Goal: Task Accomplishment & Management: Use online tool/utility

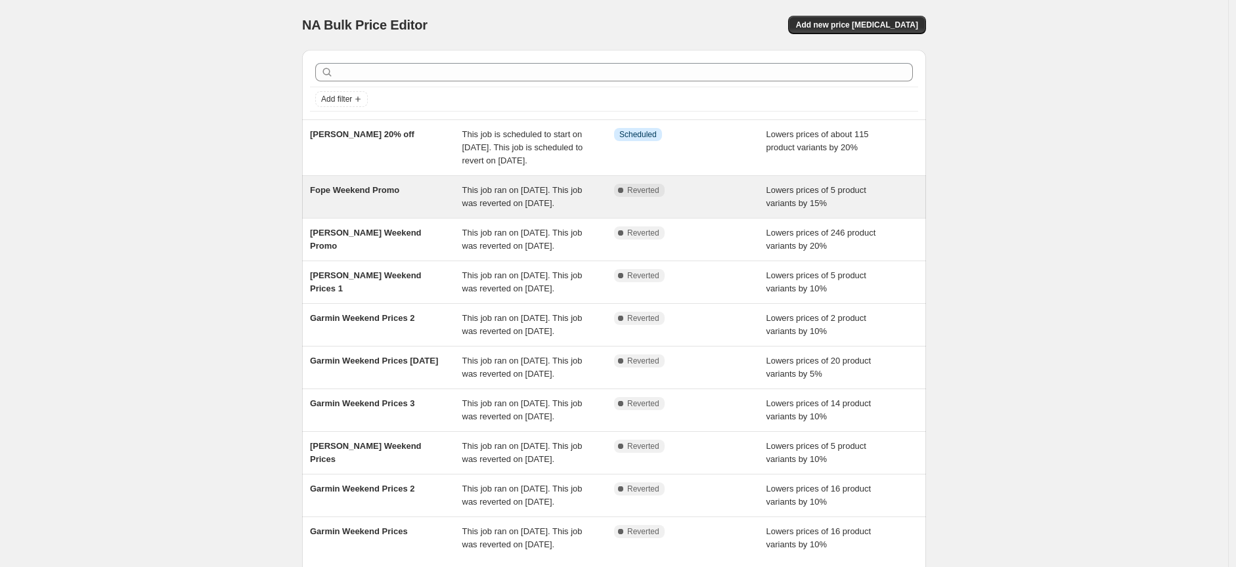
click at [382, 210] on div "Fope Weekend Promo" at bounding box center [386, 197] width 152 height 26
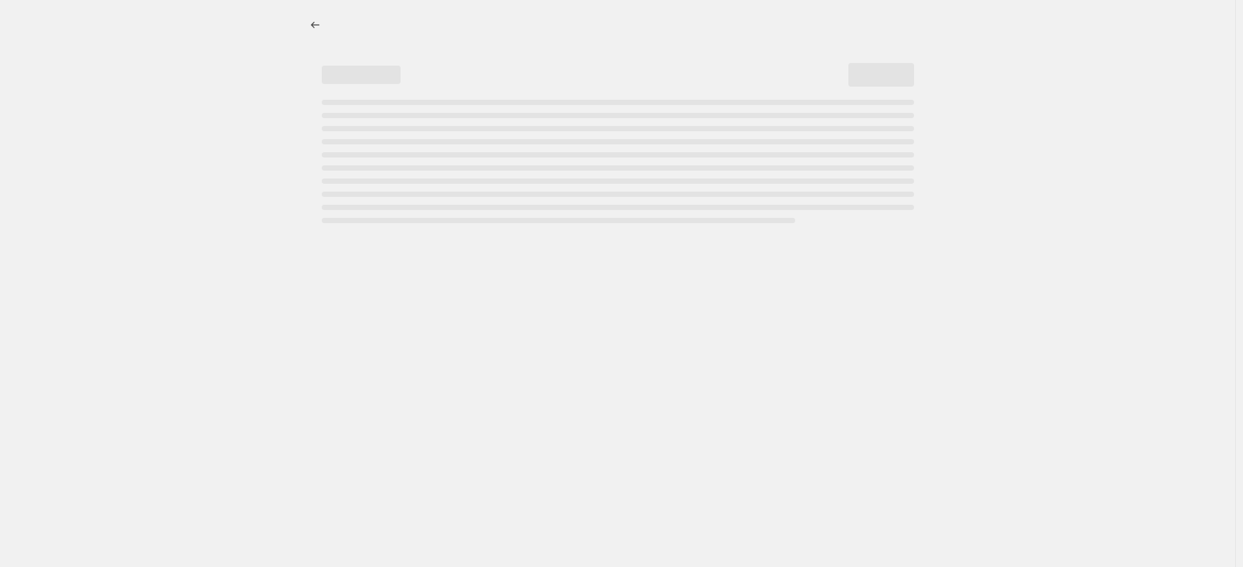
select select "percentage"
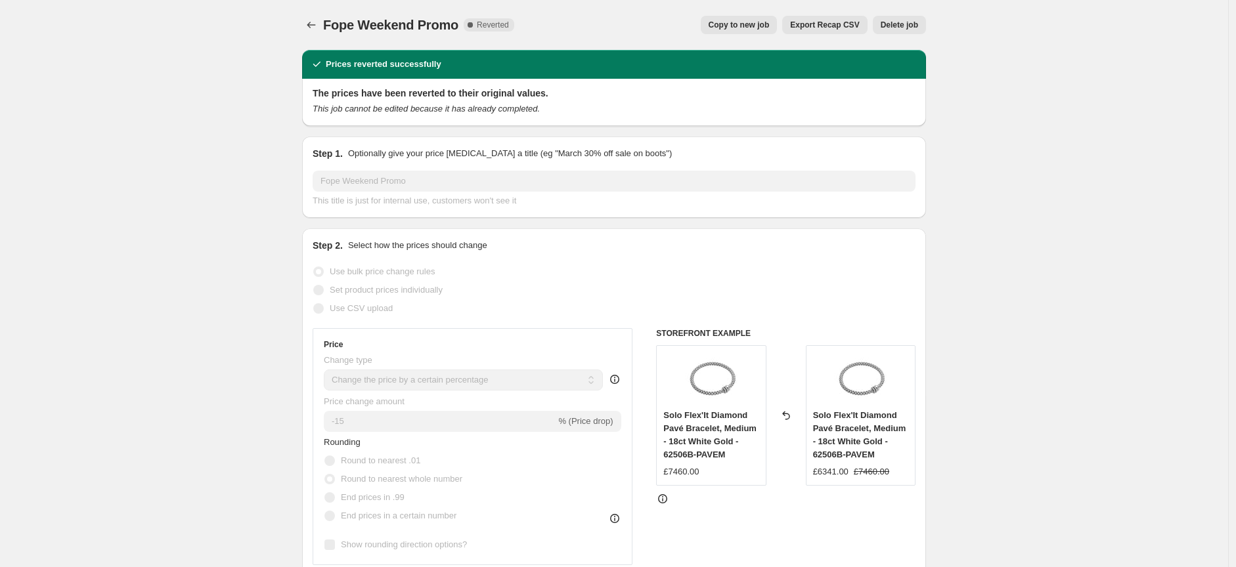
click at [743, 30] on button "Copy to new job" at bounding box center [739, 25] width 77 height 18
select select "percentage"
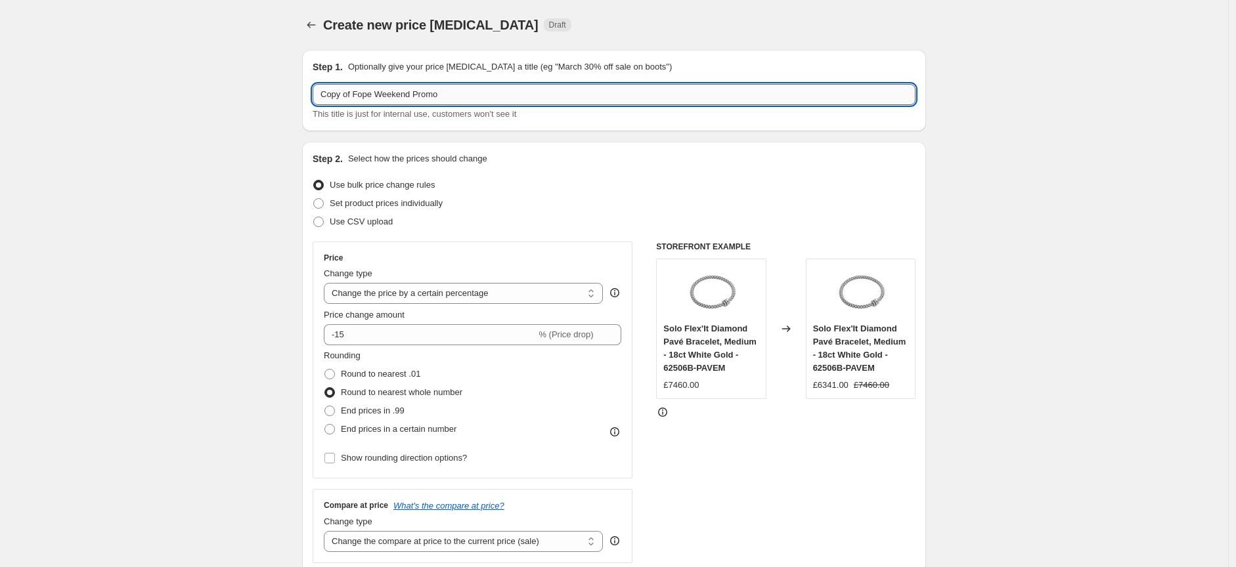
drag, startPoint x: 358, startPoint y: 95, endPoint x: 316, endPoint y: 102, distance: 42.0
click at [316, 102] on input "Copy of Fope Weekend Promo" at bounding box center [614, 94] width 603 height 21
click at [444, 95] on input "Fope Weekend Promo" at bounding box center [614, 94] width 603 height 21
type input "Fope Weekend Promo 2"
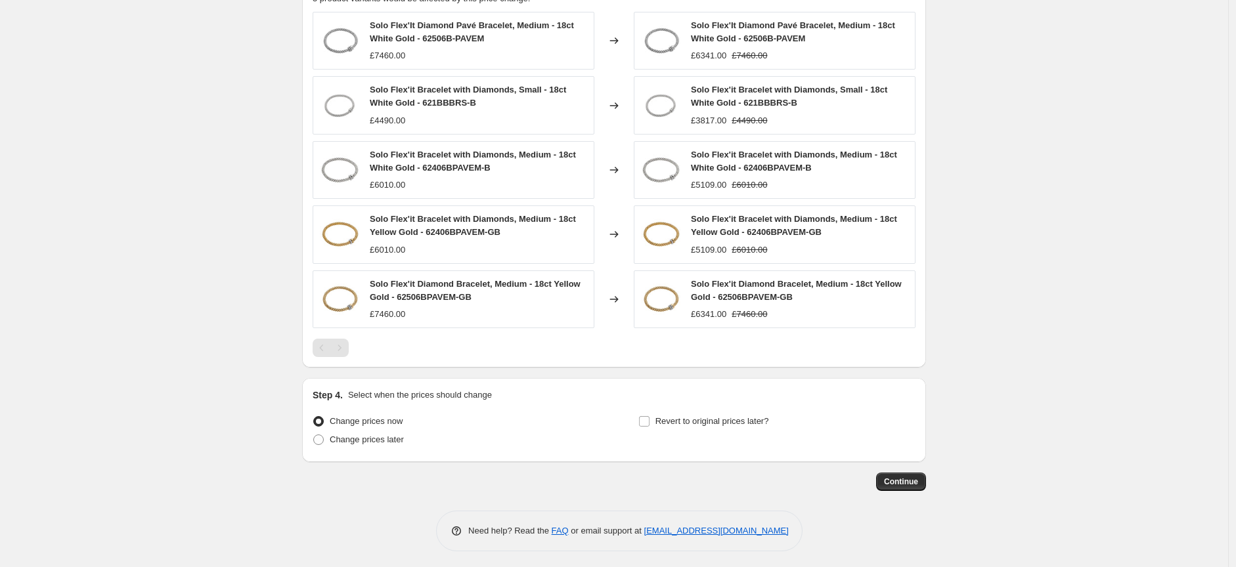
scroll to position [880, 0]
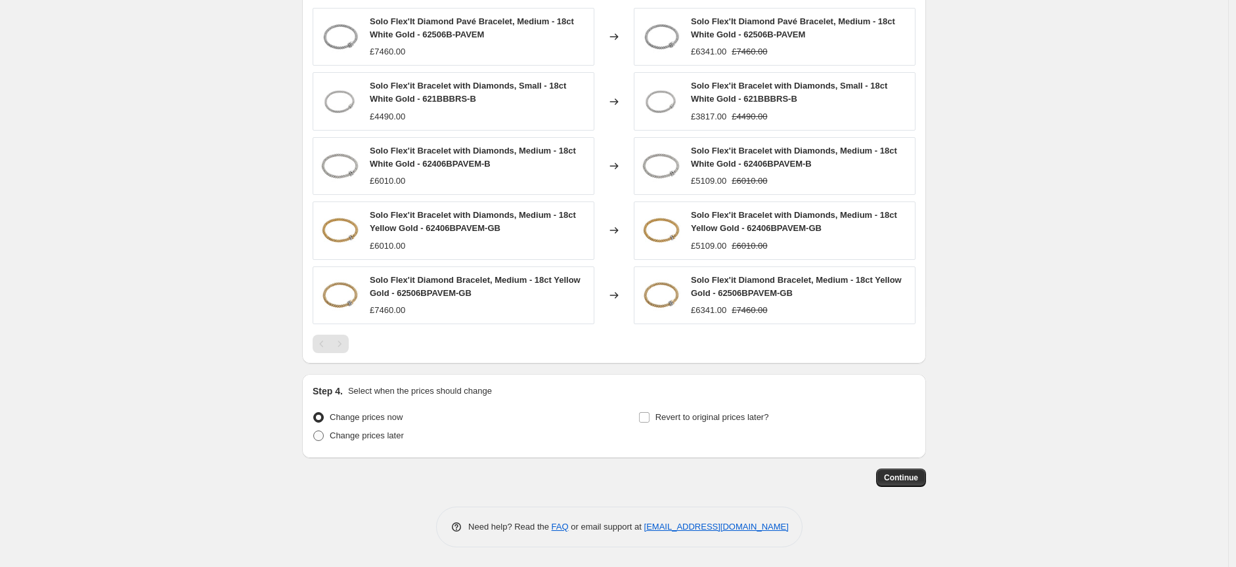
click at [324, 436] on span at bounding box center [318, 436] width 11 height 11
click at [314, 431] on input "Change prices later" at bounding box center [313, 431] width 1 height 1
radio input "true"
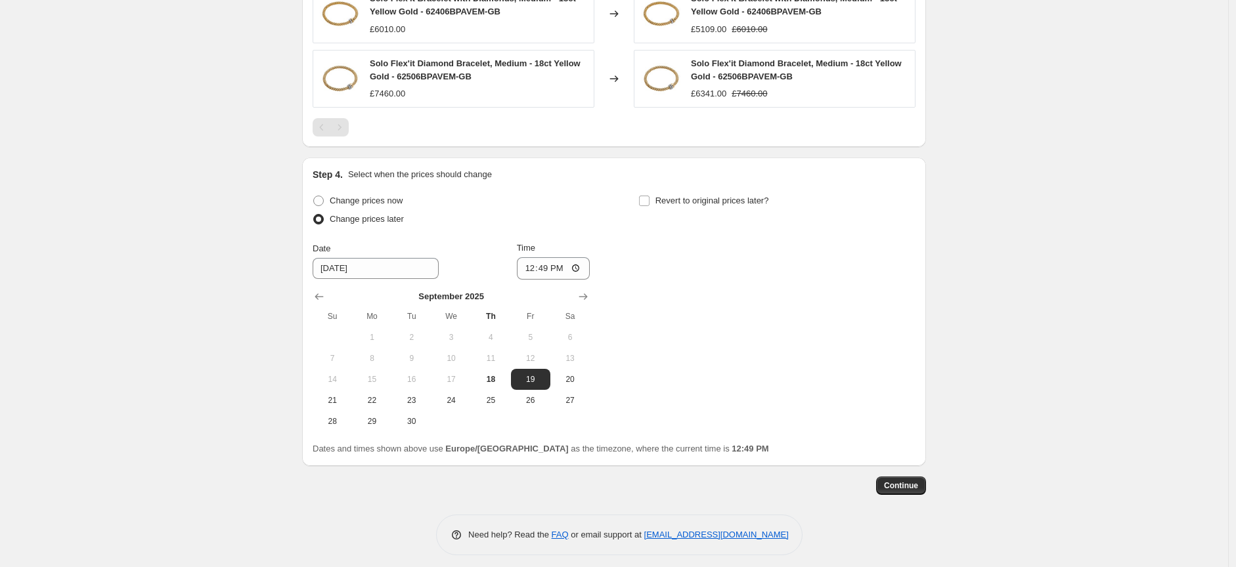
scroll to position [1104, 0]
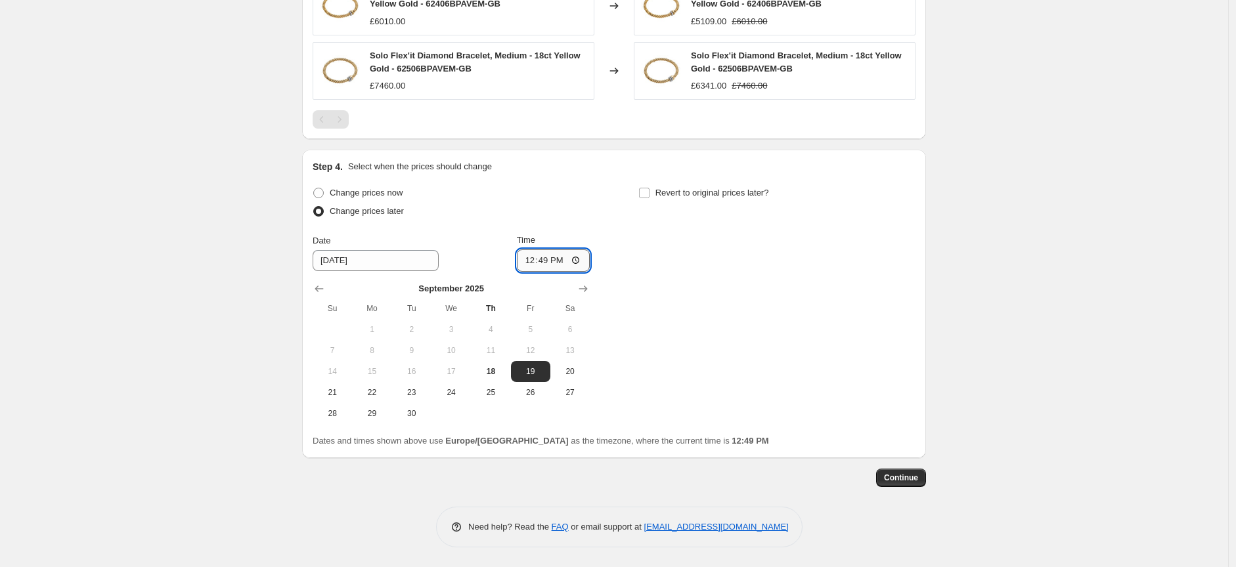
click at [576, 259] on input "12:49" at bounding box center [554, 260] width 74 height 22
type input "17:01"
click at [646, 194] on input "Revert to original prices later?" at bounding box center [644, 193] width 11 height 11
checkbox input "true"
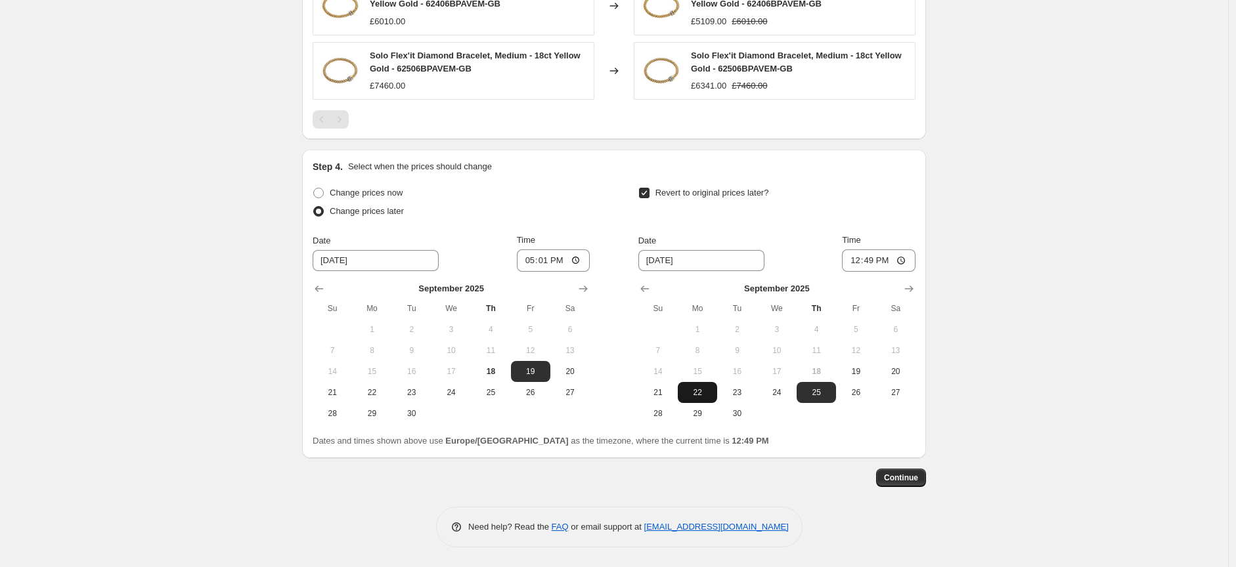
click at [704, 390] on span "22" at bounding box center [697, 392] width 29 height 11
type input "[DATE]"
click at [901, 260] on input "12:49" at bounding box center [879, 260] width 74 height 22
type input "09:01"
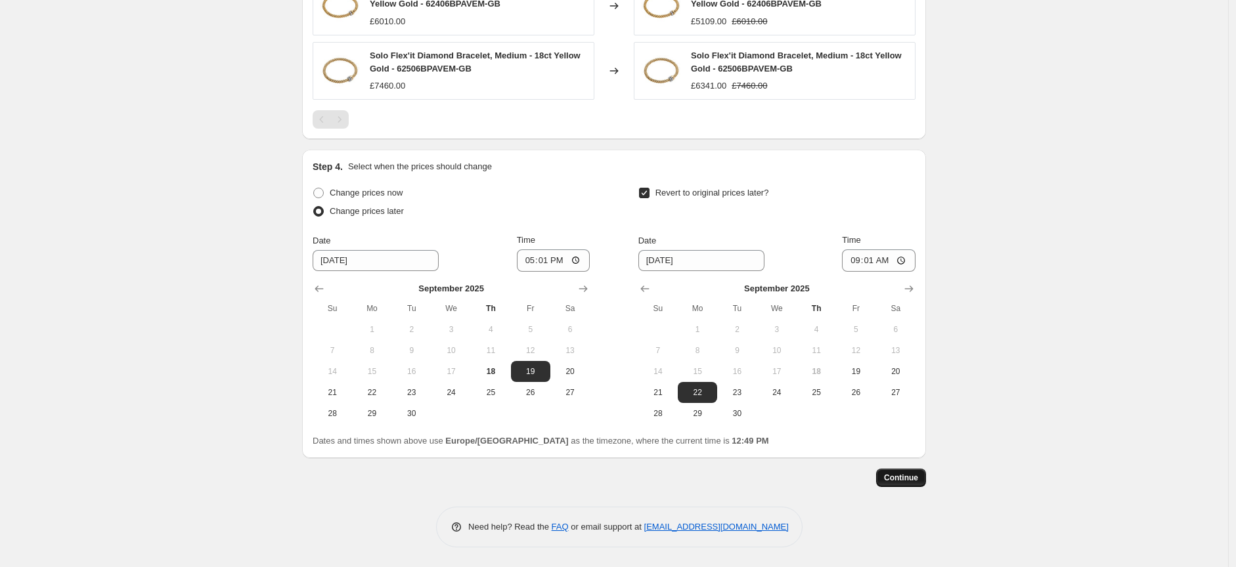
click at [906, 479] on span "Continue" at bounding box center [901, 478] width 34 height 11
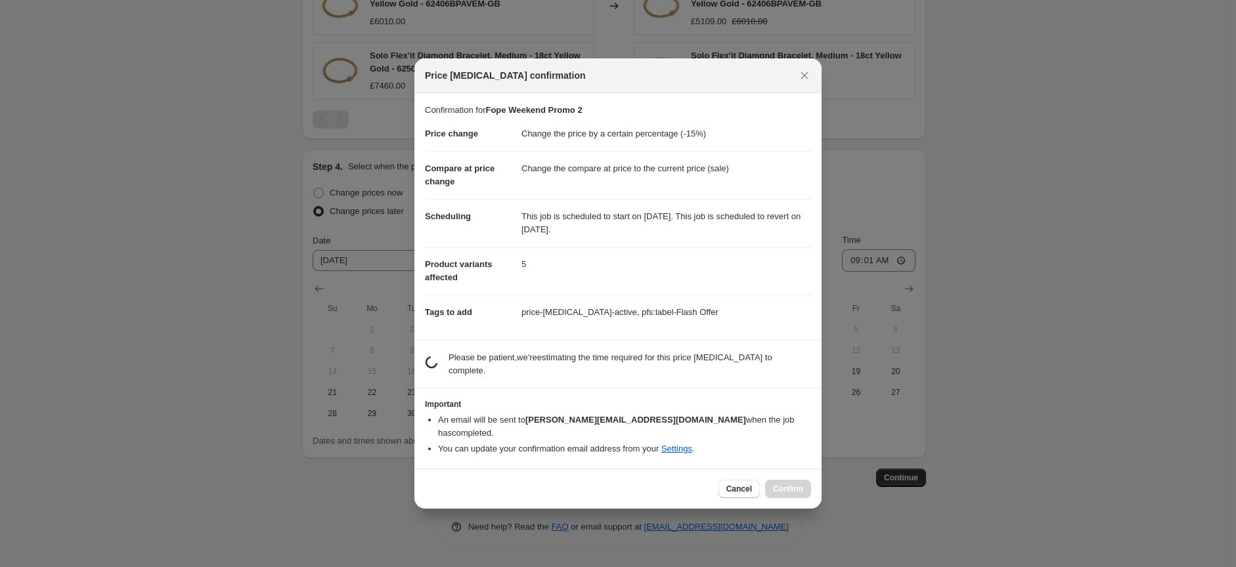
scroll to position [0, 0]
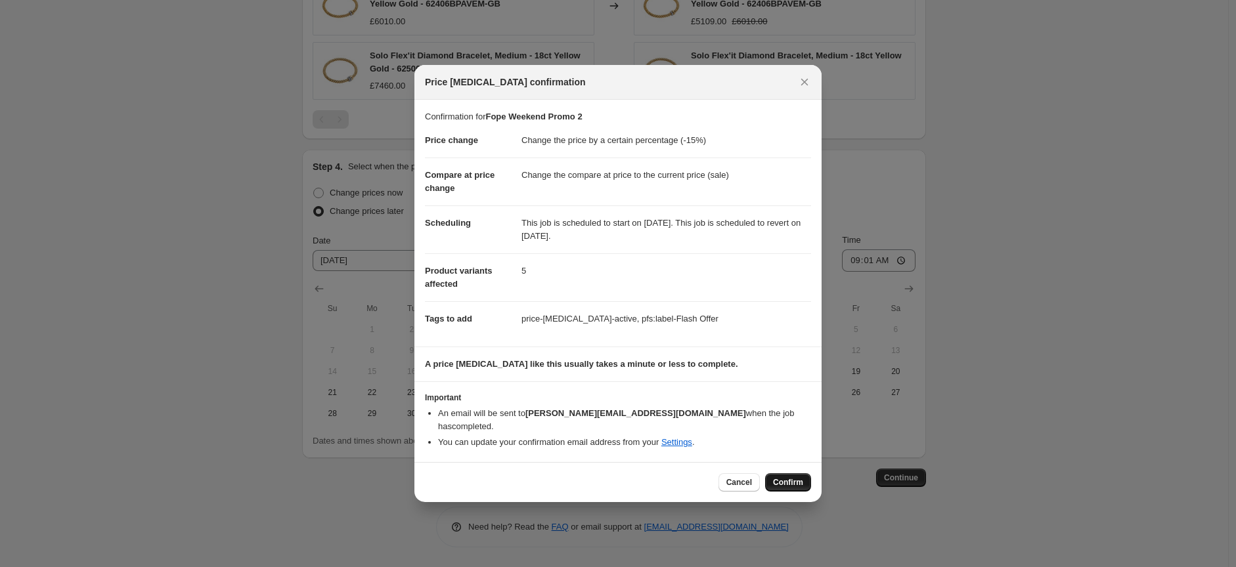
click at [788, 478] on span "Confirm" at bounding box center [788, 482] width 30 height 11
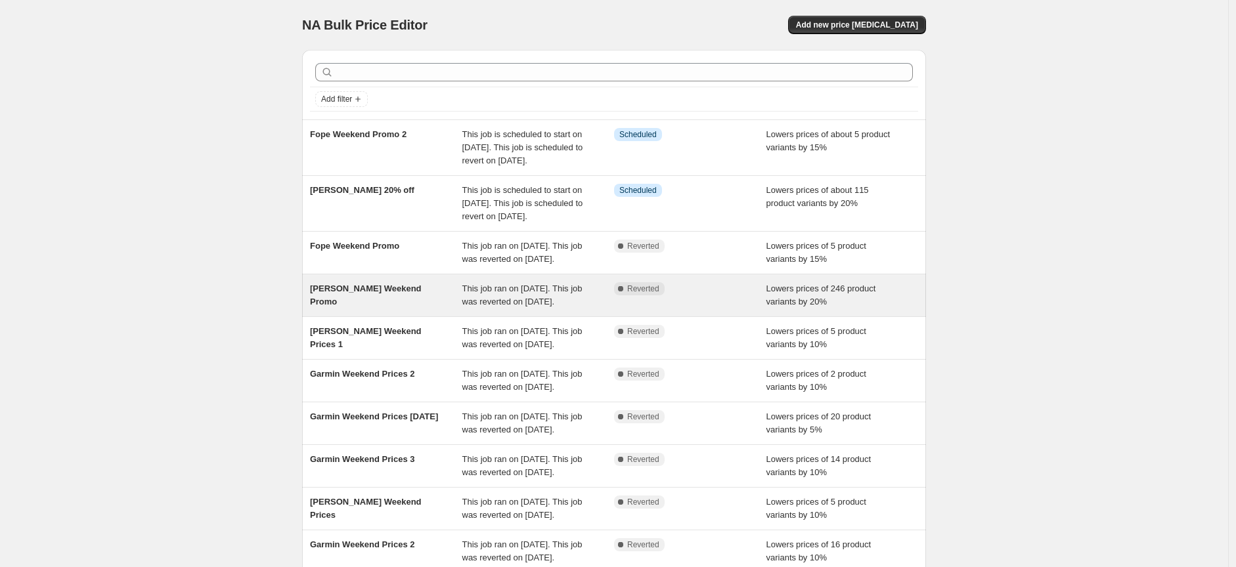
click at [382, 307] on span "[PERSON_NAME] Weekend Promo" at bounding box center [366, 295] width 112 height 23
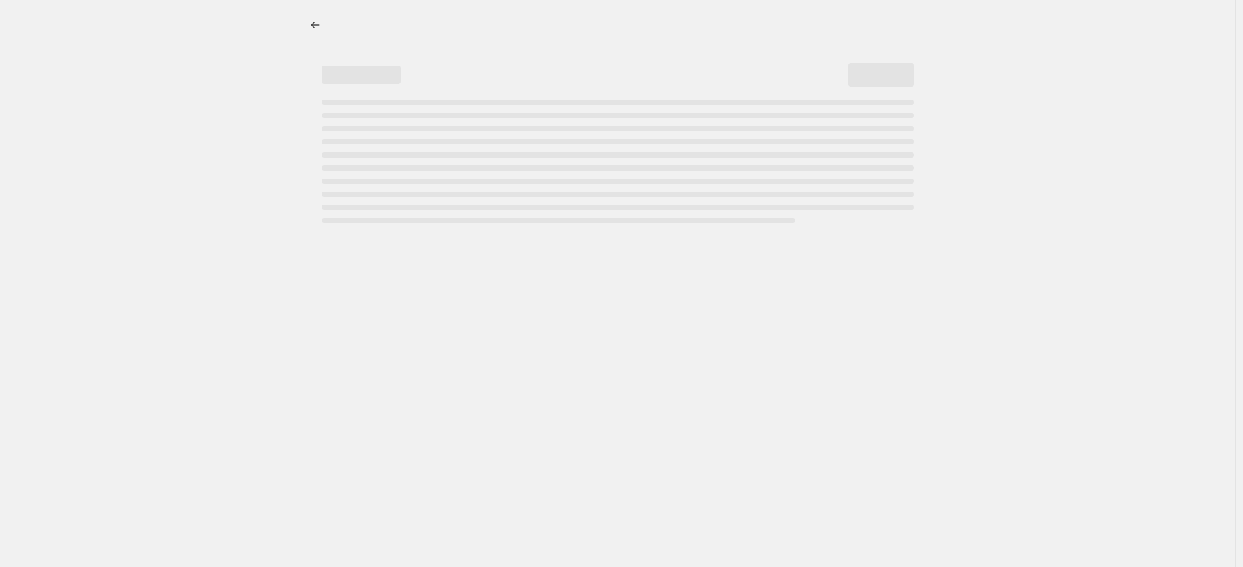
select select "percentage"
select select "collection"
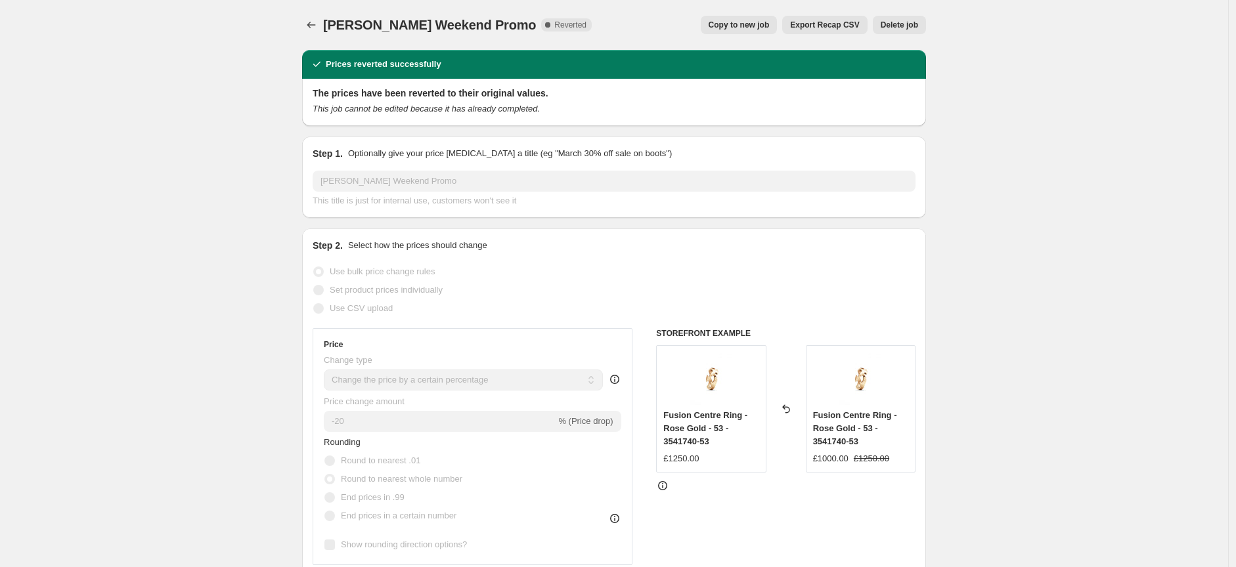
click at [752, 29] on span "Copy to new job" at bounding box center [738, 25] width 61 height 11
select select "percentage"
select select "collection"
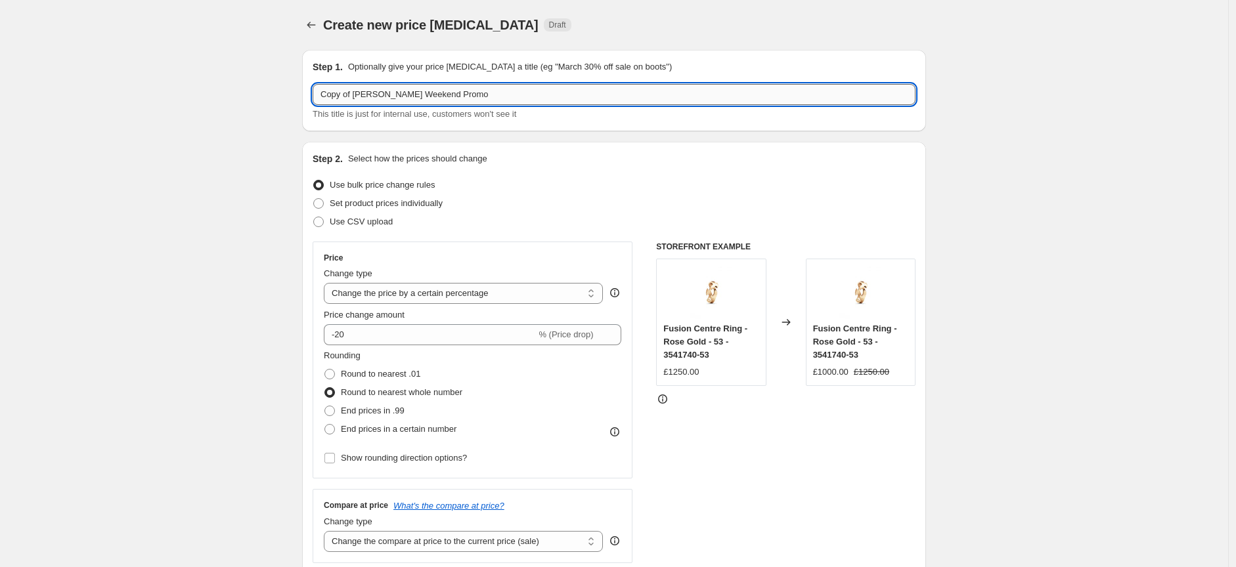
drag, startPoint x: 358, startPoint y: 95, endPoint x: 320, endPoint y: 95, distance: 38.1
click at [320, 95] on input "Copy of [PERSON_NAME] Weekend Promo" at bounding box center [614, 94] width 603 height 21
click at [498, 95] on input "[PERSON_NAME] Weekend Promo" at bounding box center [614, 94] width 603 height 21
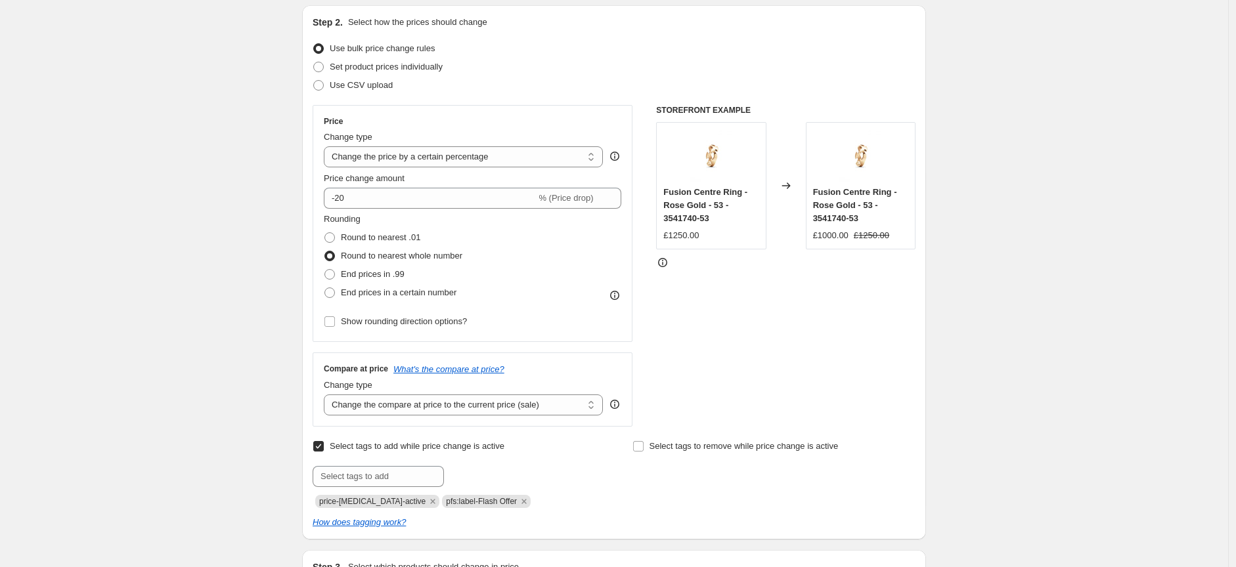
scroll to position [146, 0]
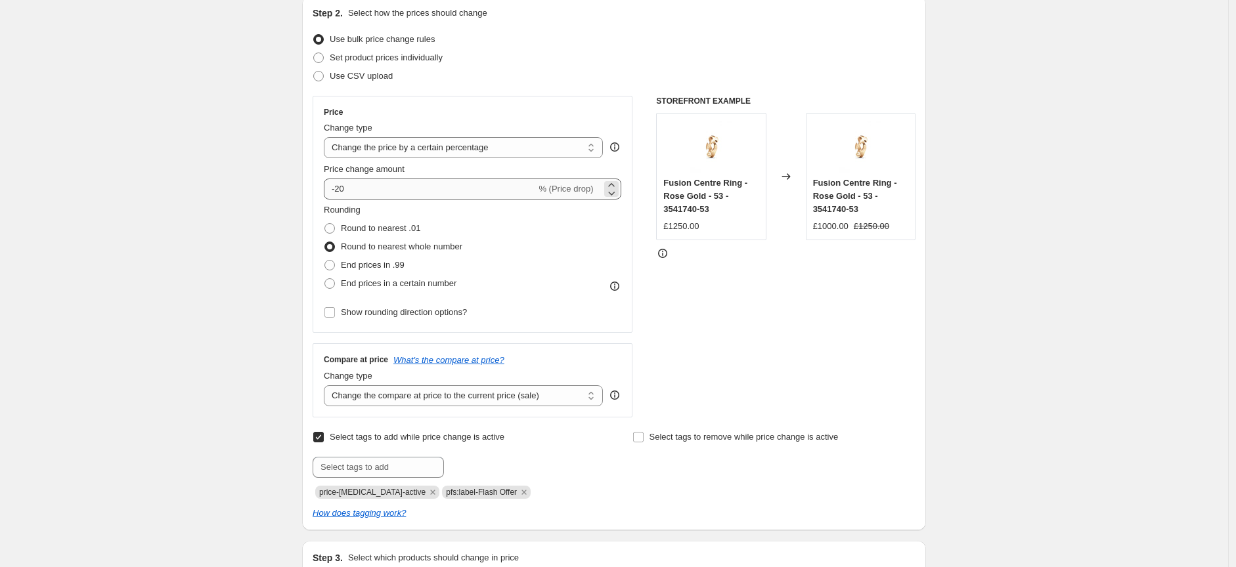
type input "[PERSON_NAME] Weekend Promo 2"
click at [407, 194] on input "-20" at bounding box center [430, 189] width 212 height 21
type input "-2"
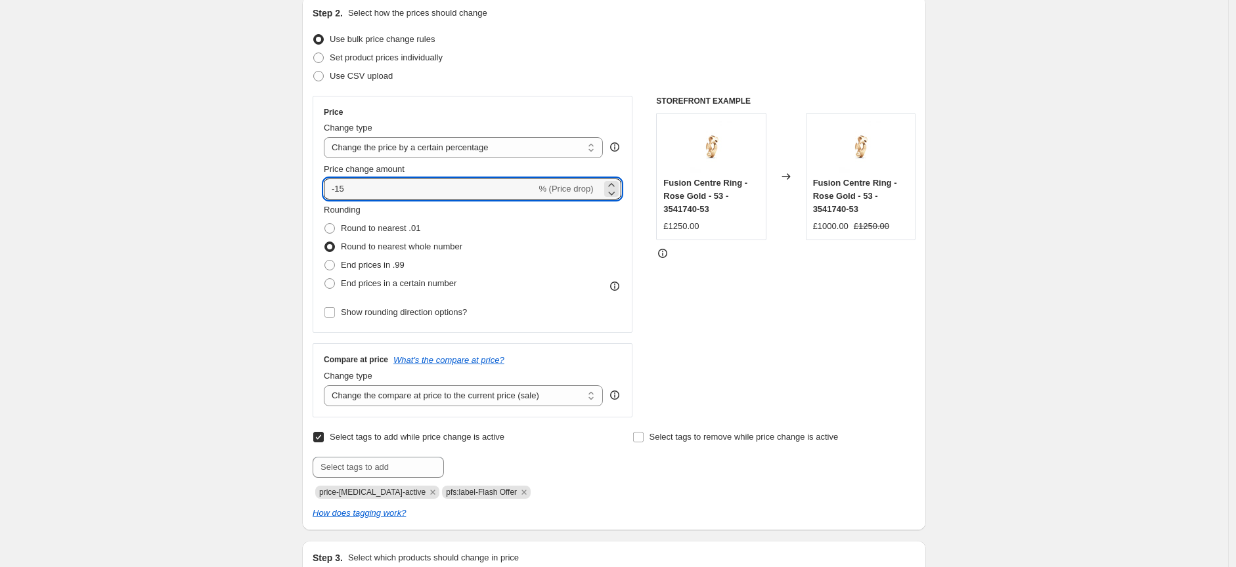
click at [679, 292] on div "STOREFRONT EXAMPLE Fusion Centre Ring - Rose Gold - 53 - 3541740-53 £1250.00 Ch…" at bounding box center [785, 257] width 259 height 322
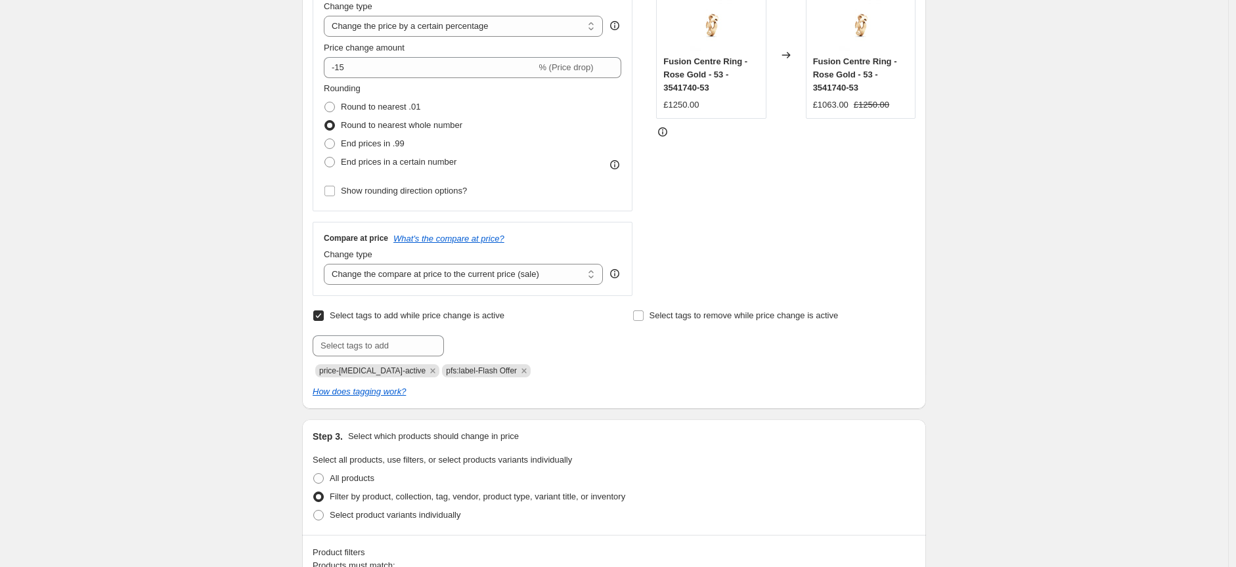
scroll to position [291, 0]
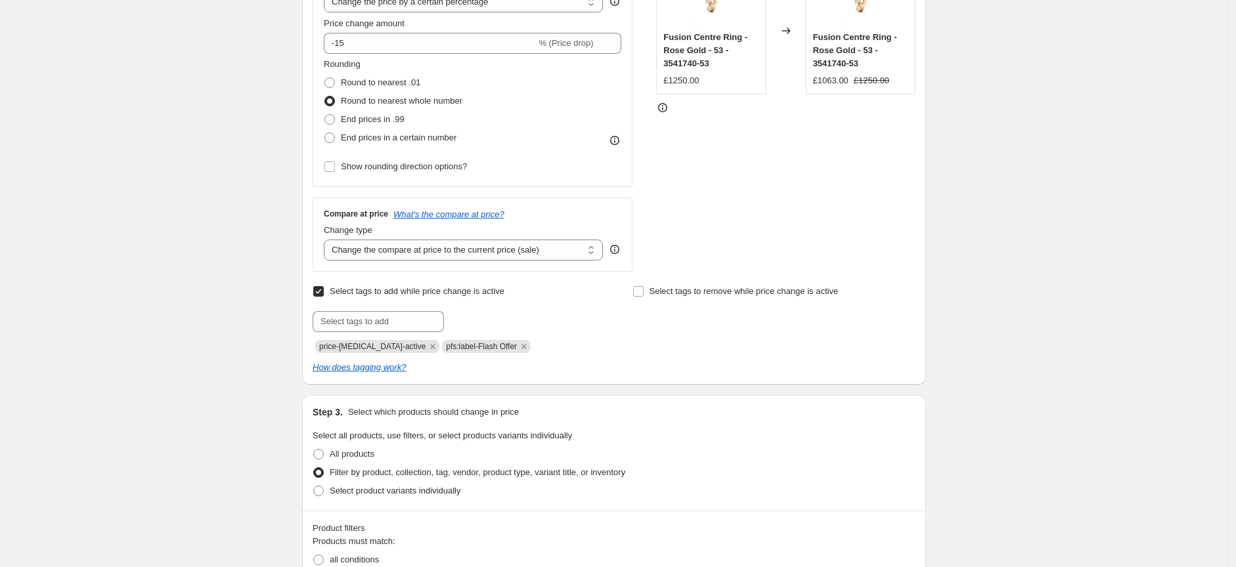
click at [968, 228] on div "Create new price [MEDICAL_DATA]. This page is ready Create new price [MEDICAL_D…" at bounding box center [614, 476] width 1228 height 1534
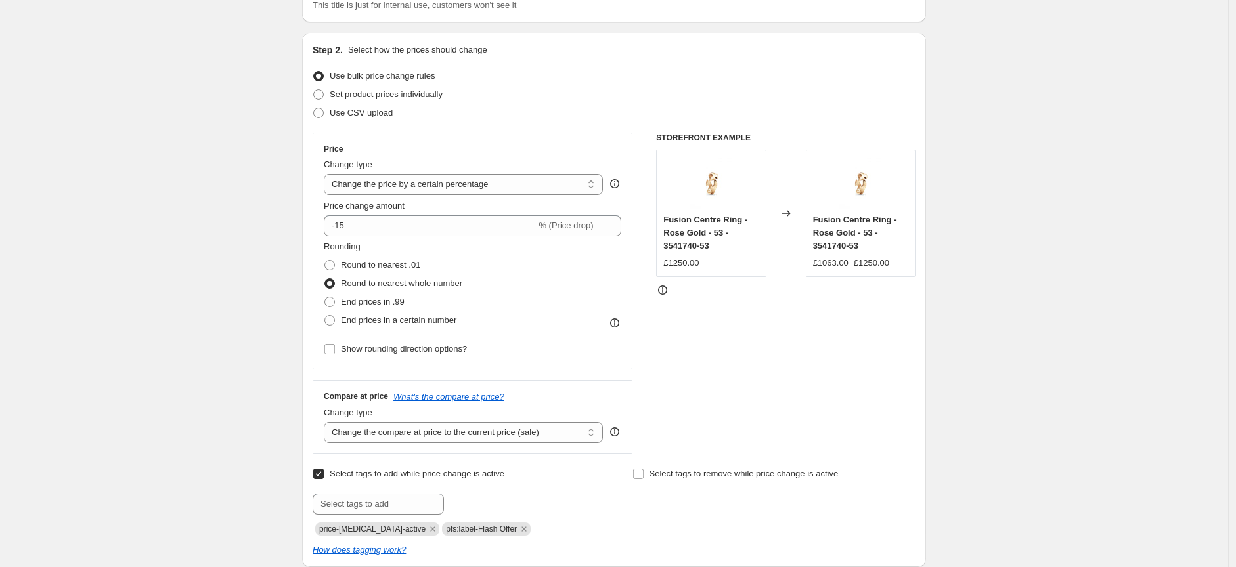
scroll to position [0, 0]
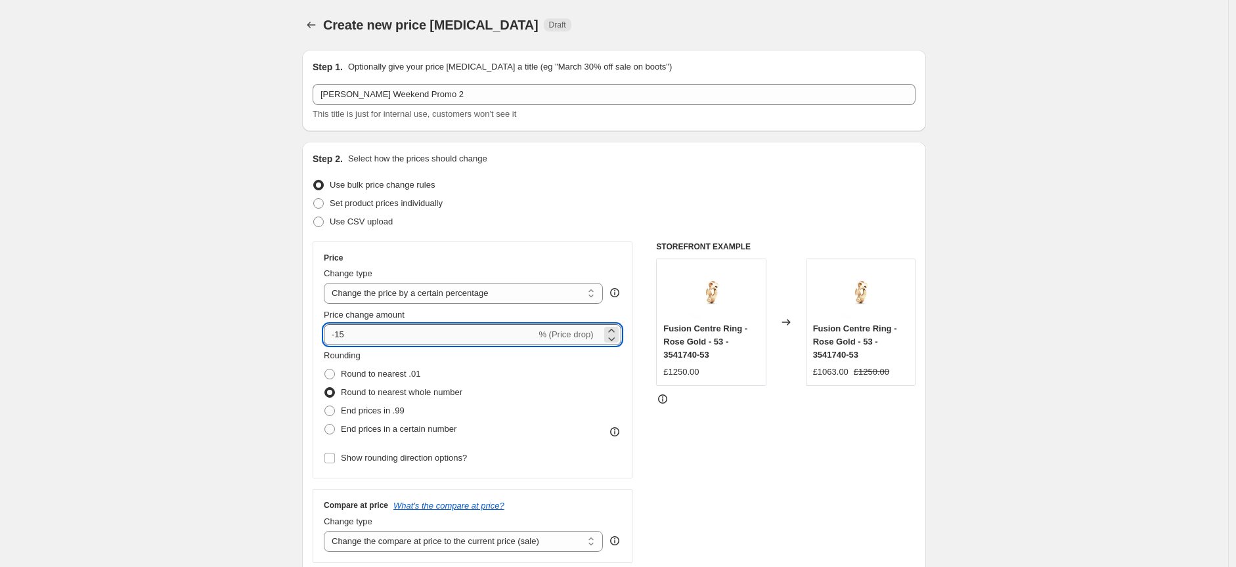
click at [388, 334] on input "-15" at bounding box center [430, 334] width 212 height 21
type input "-10"
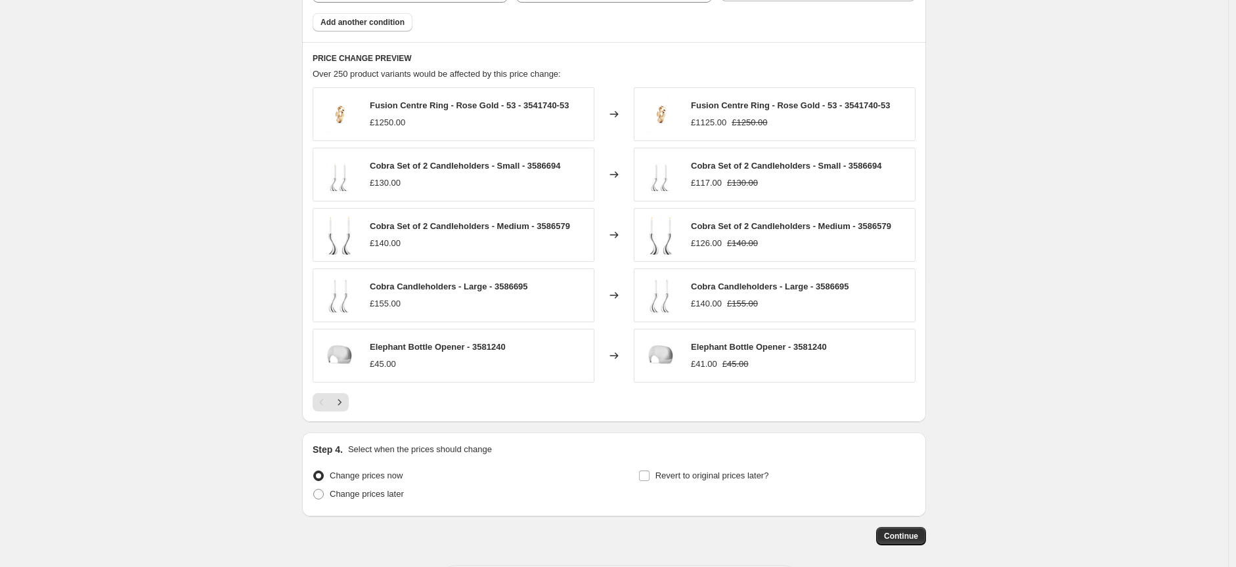
scroll to position [967, 0]
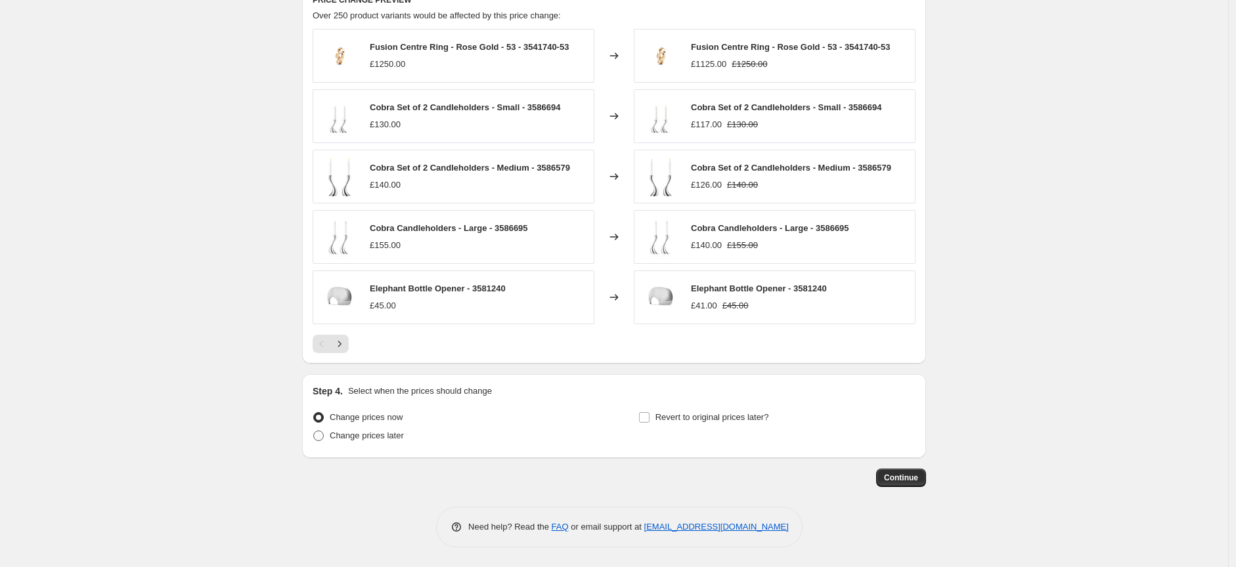
click at [324, 434] on span at bounding box center [318, 436] width 11 height 11
click at [314, 431] on input "Change prices later" at bounding box center [313, 431] width 1 height 1
radio input "true"
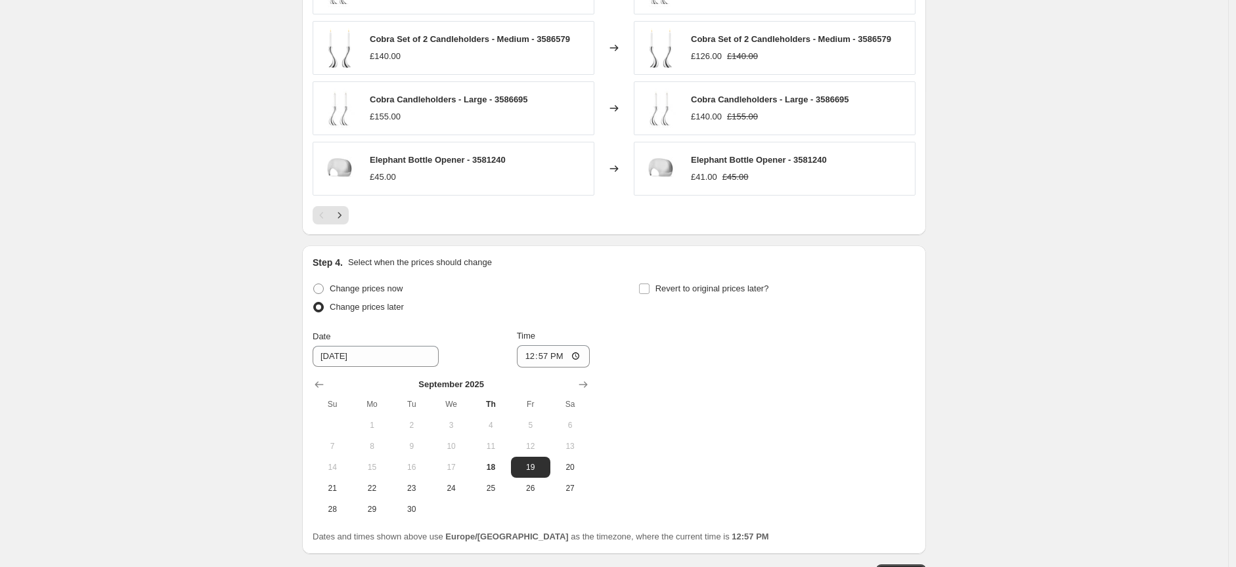
scroll to position [1113, 0]
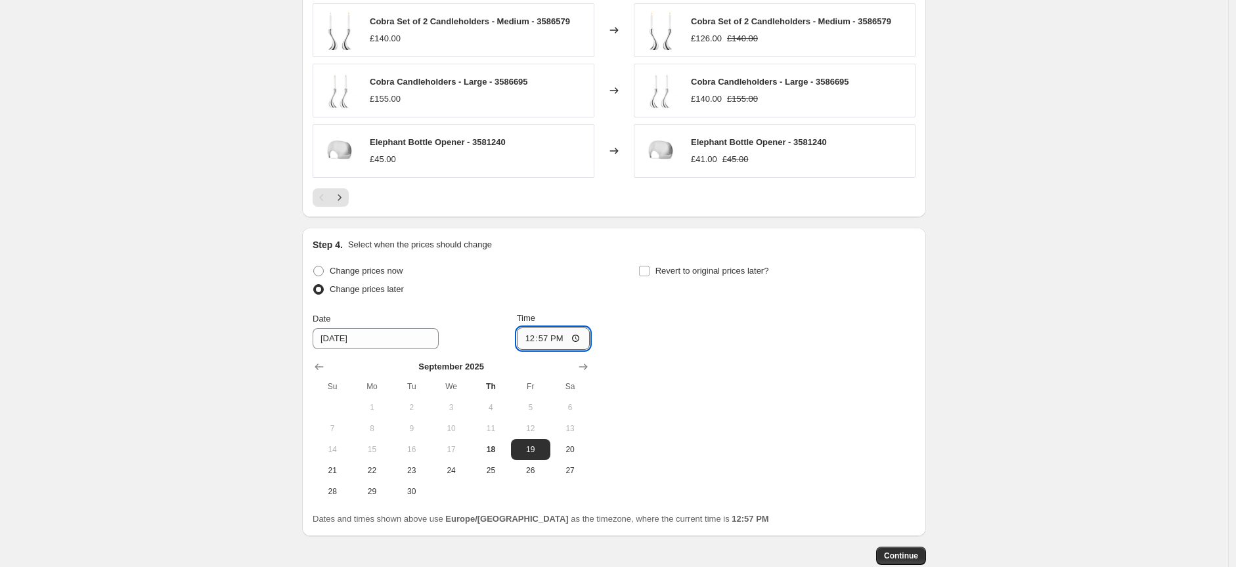
click at [568, 339] on input "12:57" at bounding box center [554, 339] width 74 height 22
click at [582, 339] on input "12:57" at bounding box center [554, 339] width 74 height 22
type input "16:59"
click at [649, 272] on input "Revert to original prices later?" at bounding box center [644, 271] width 11 height 11
checkbox input "true"
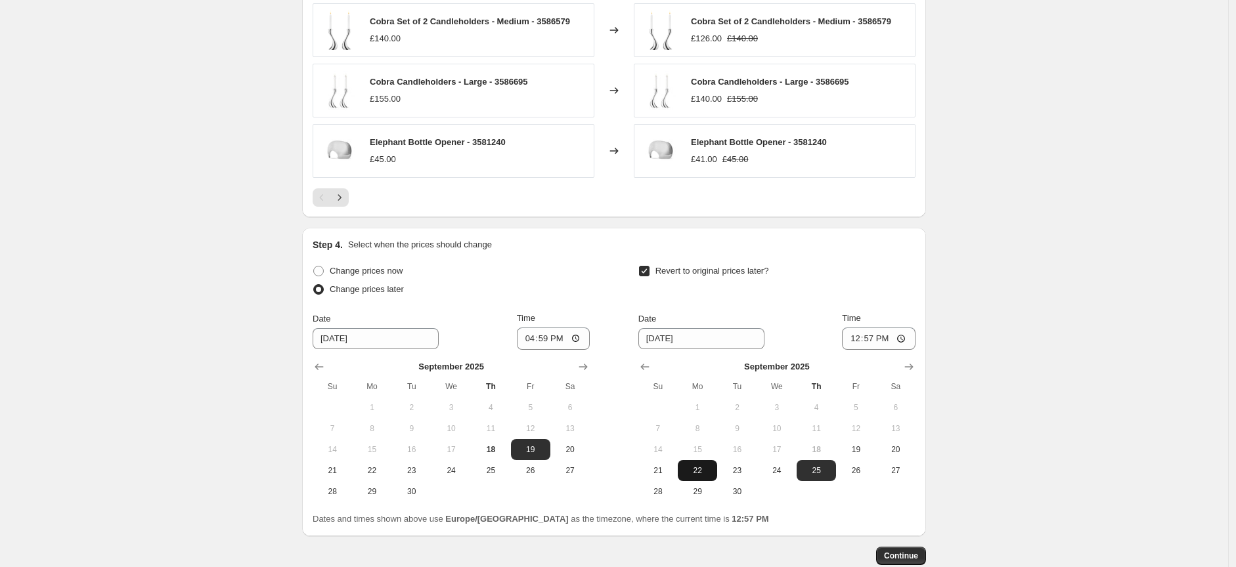
click at [706, 477] on button "22" at bounding box center [697, 470] width 39 height 21
type input "[DATE]"
click at [904, 335] on input "12:57" at bounding box center [879, 339] width 74 height 22
type input "08:59"
click at [913, 557] on span "Continue" at bounding box center [901, 556] width 34 height 11
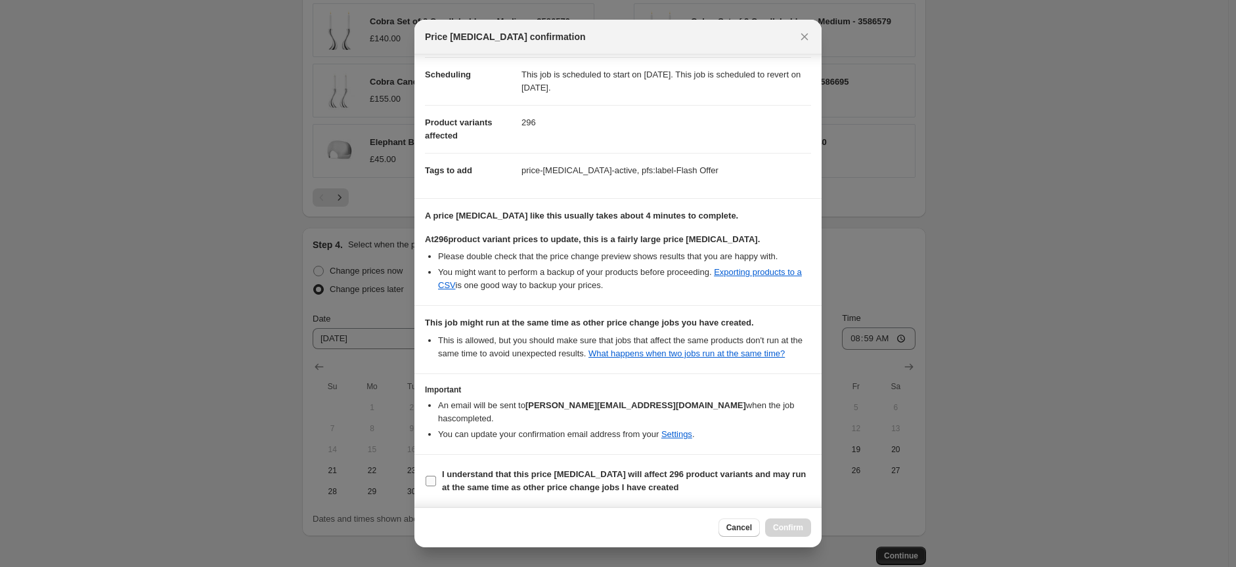
scroll to position [116, 0]
click at [431, 479] on input "I understand that this price [MEDICAL_DATA] will affect 296 product variants an…" at bounding box center [430, 481] width 11 height 11
checkbox input "true"
click at [779, 529] on span "Confirm" at bounding box center [788, 528] width 30 height 11
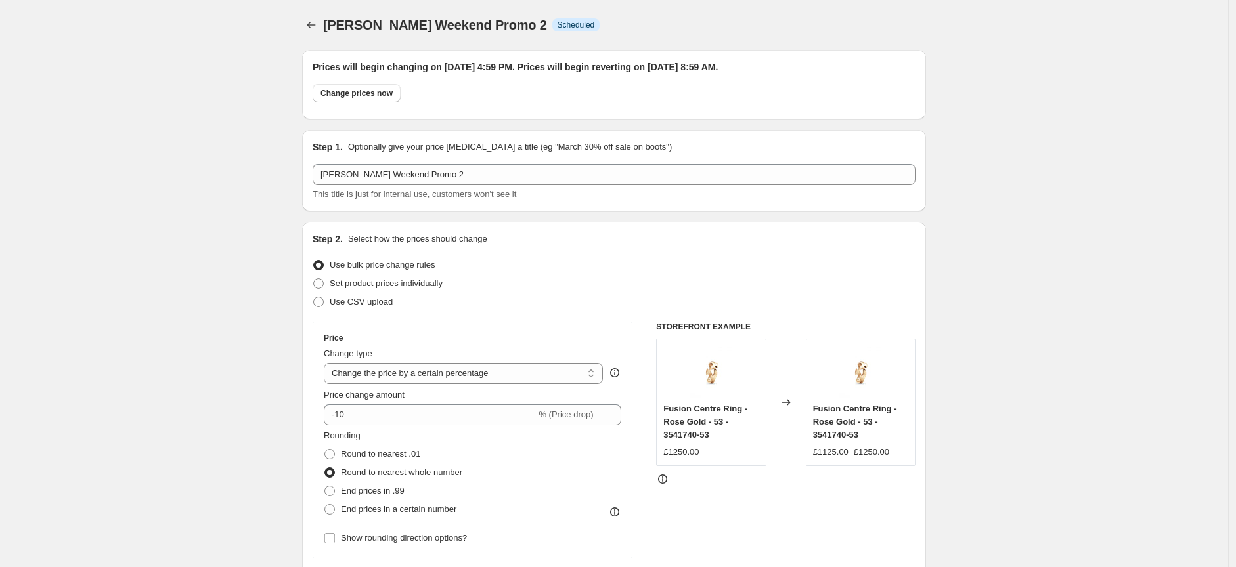
scroll to position [1113, 0]
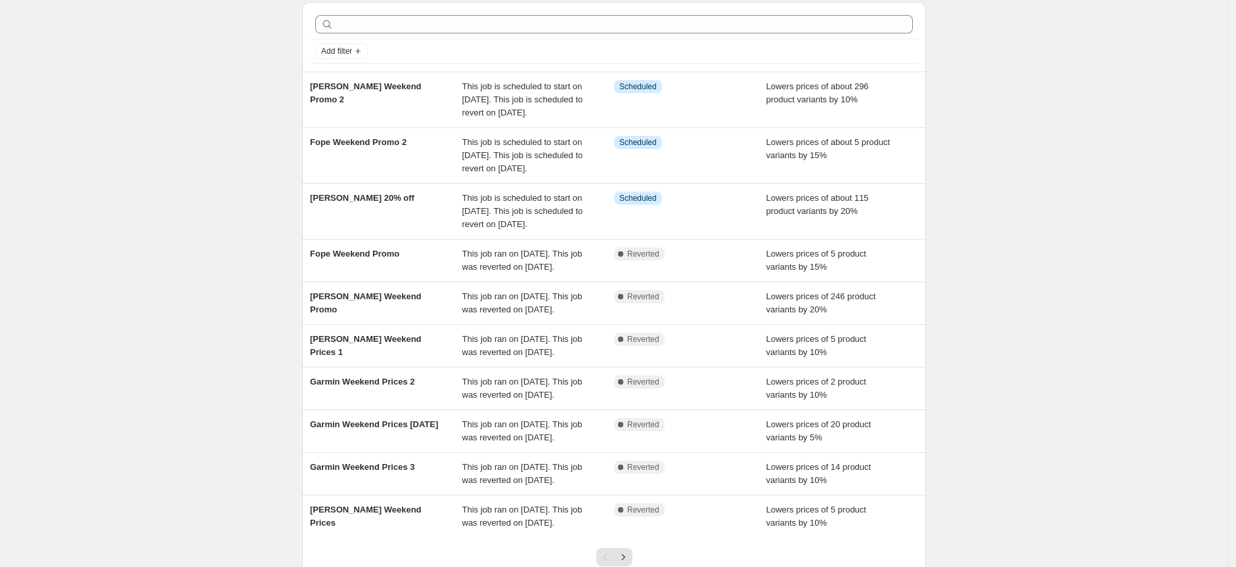
scroll to position [73, 0]
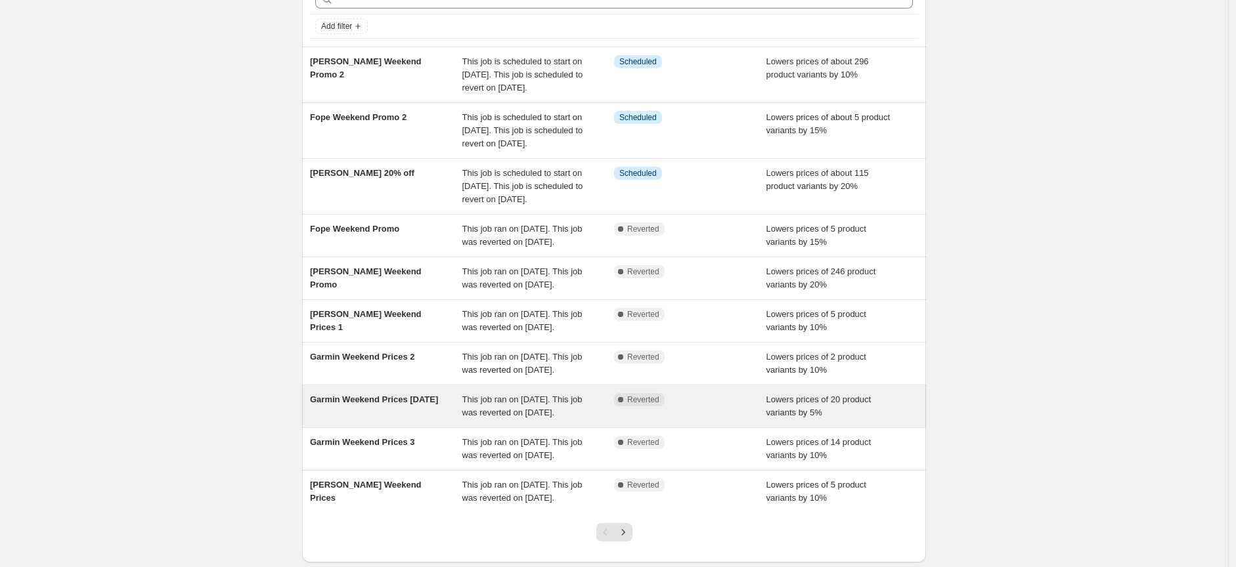
click at [363, 404] on span "Garmin Weekend Prices [DATE]" at bounding box center [374, 400] width 128 height 10
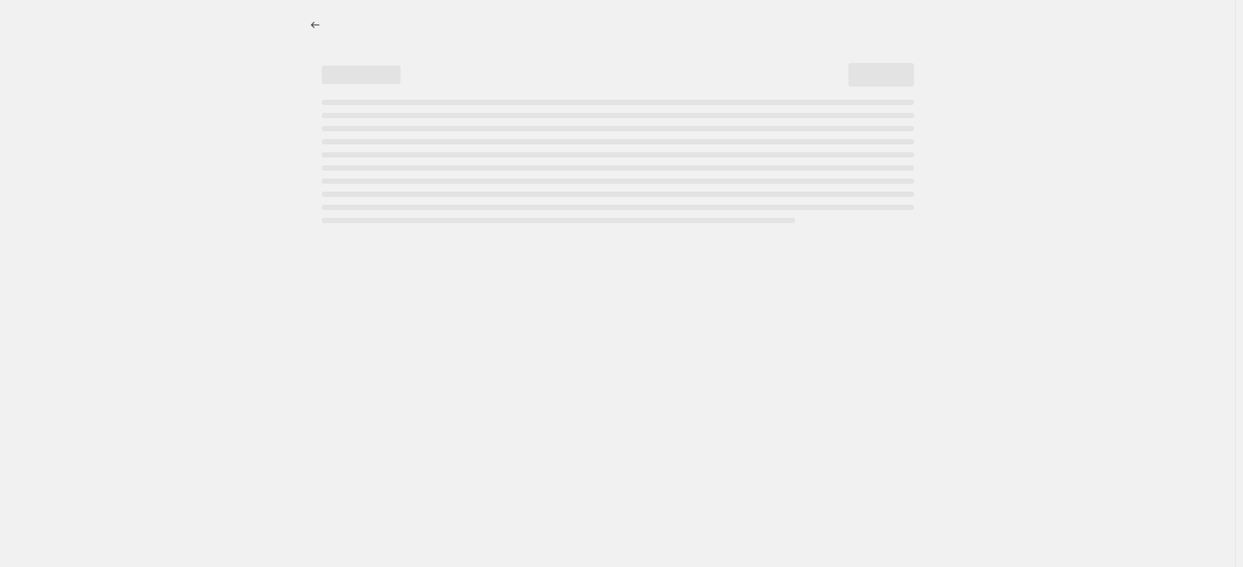
select select "percentage"
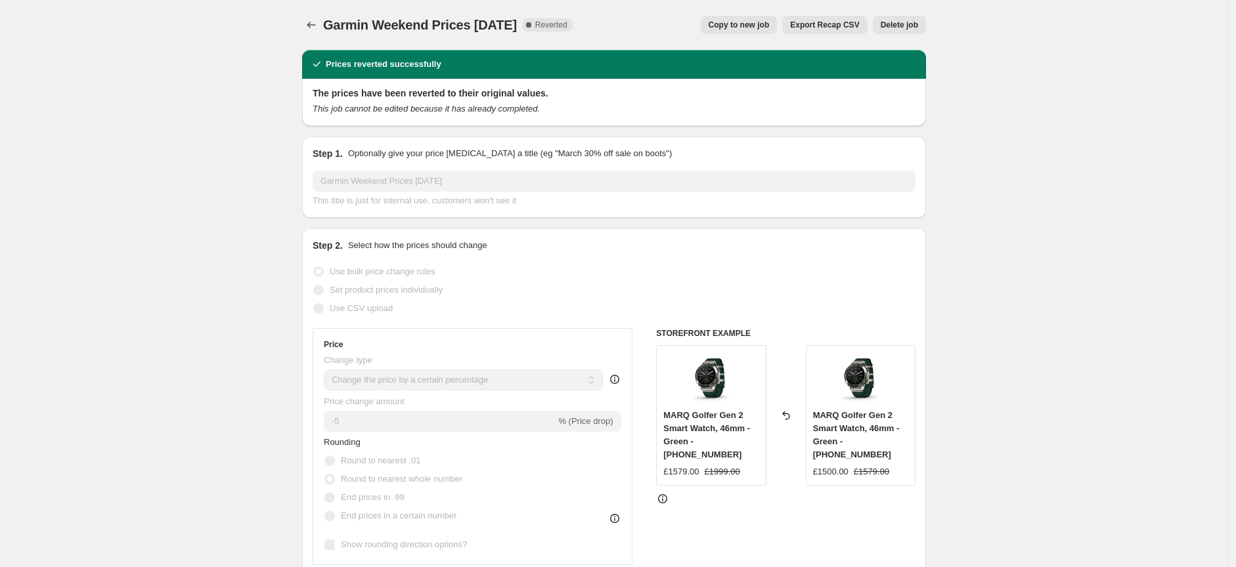
click at [733, 24] on span "Copy to new job" at bounding box center [738, 25] width 61 height 11
select select "percentage"
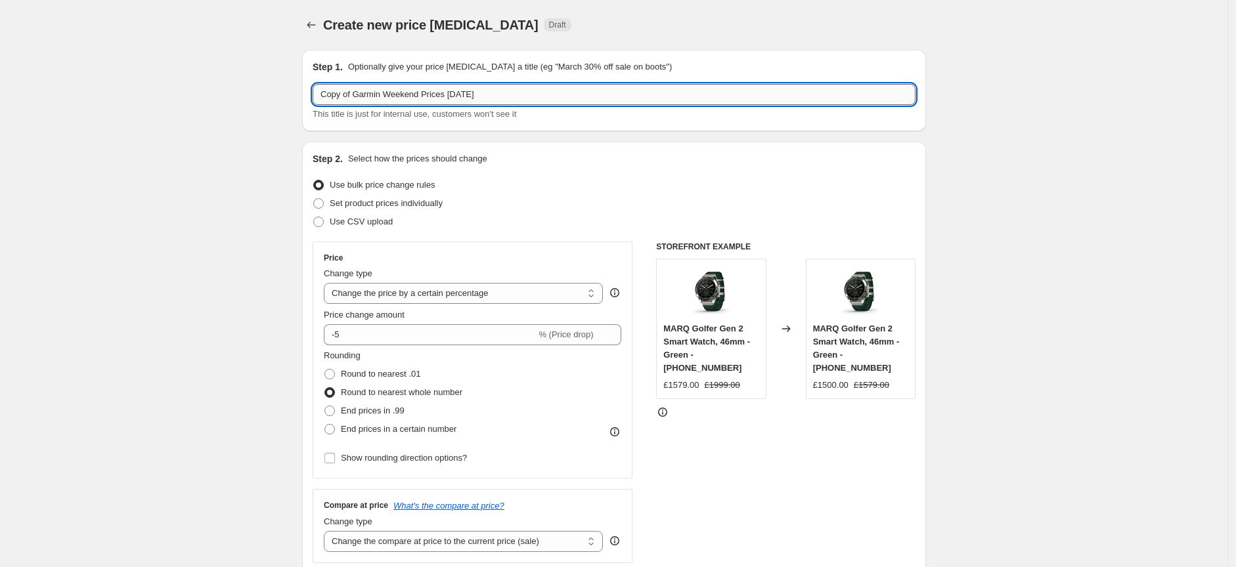
click at [465, 91] on input "Copy of Garmin Weekend Prices [DATE]" at bounding box center [614, 94] width 603 height 21
type input "Copy of Garmin Weekend Prices [DATE]"
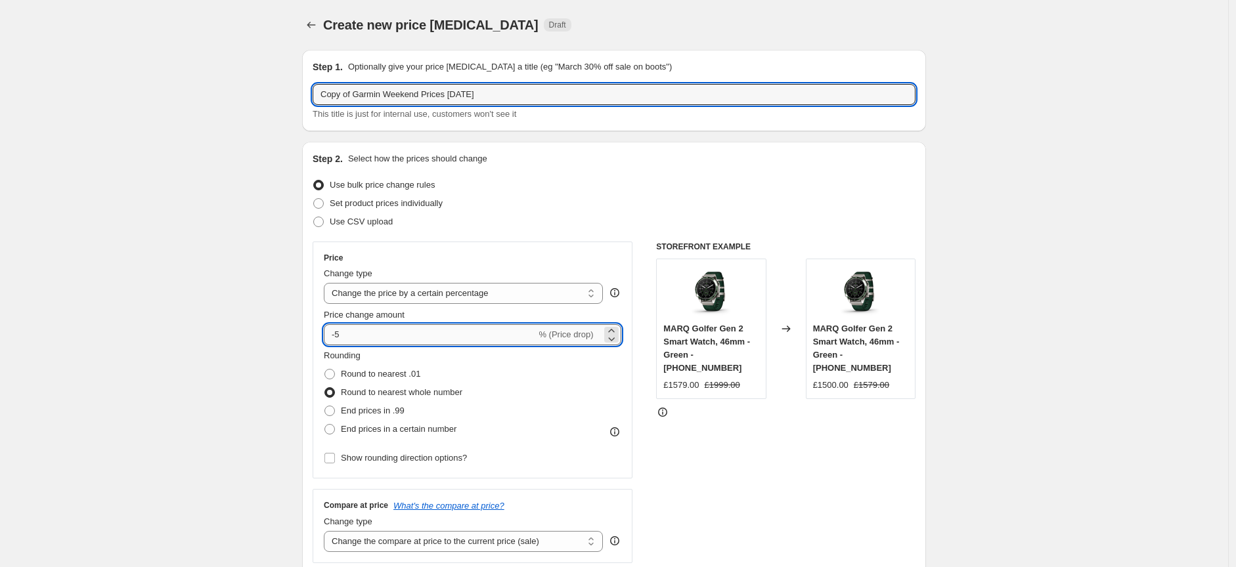
click at [368, 332] on input "-5" at bounding box center [430, 334] width 212 height 21
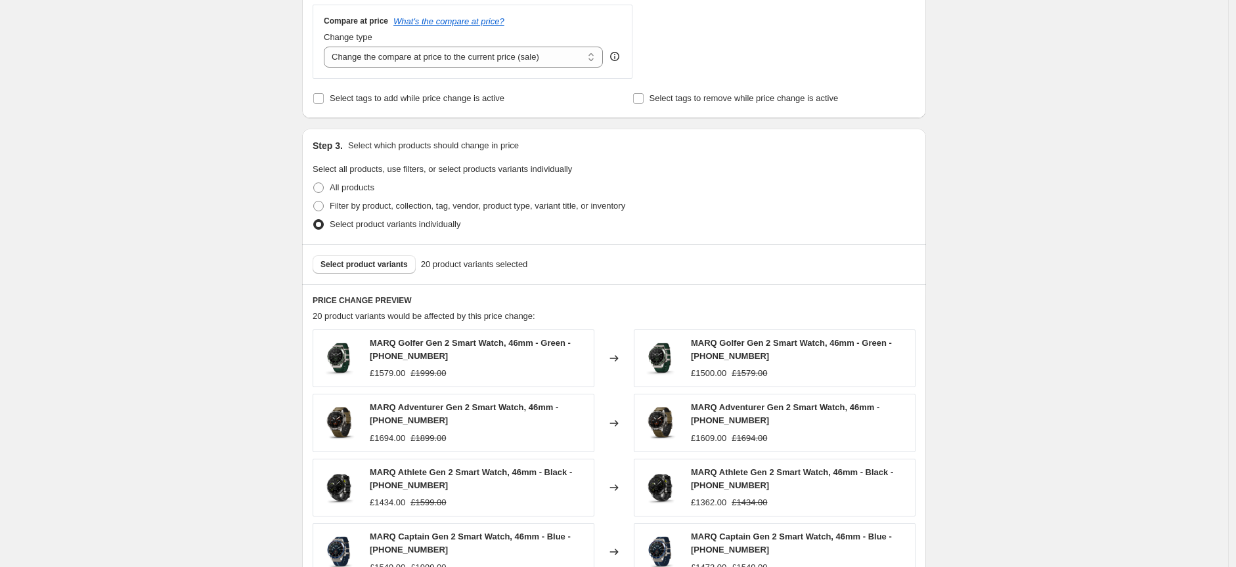
scroll to position [510, 0]
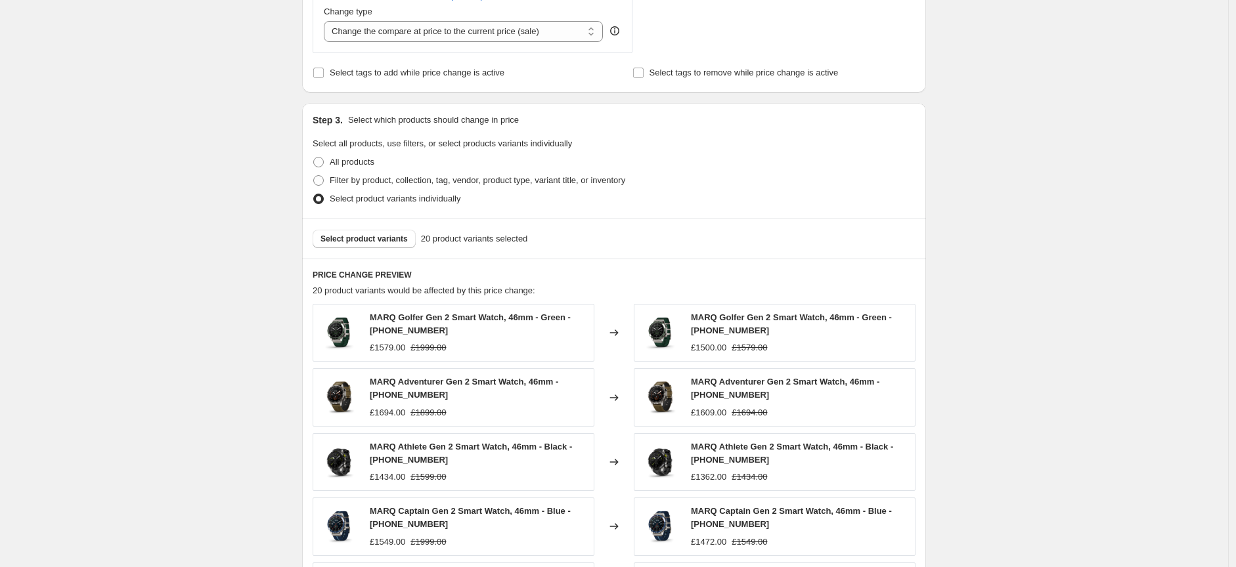
type input "-10"
click at [376, 240] on span "Select product variants" at bounding box center [363, 239] width 87 height 11
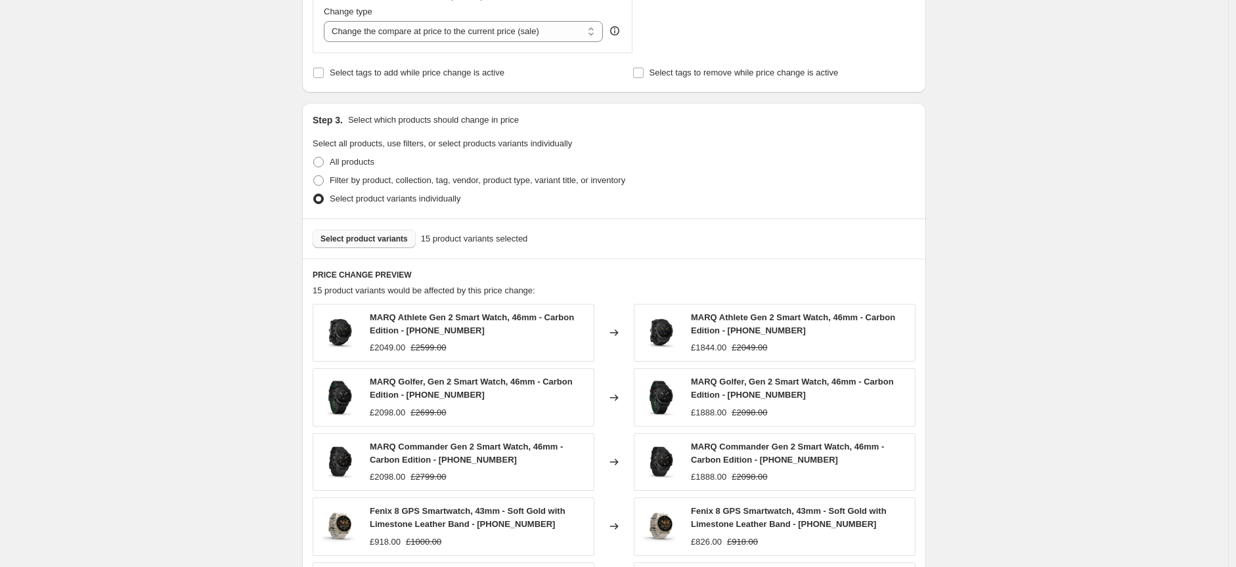
click at [387, 239] on span "Select product variants" at bounding box center [363, 239] width 87 height 11
click at [363, 244] on button "Select product variants" at bounding box center [364, 239] width 103 height 18
click at [388, 234] on span "Select product variants" at bounding box center [363, 239] width 87 height 11
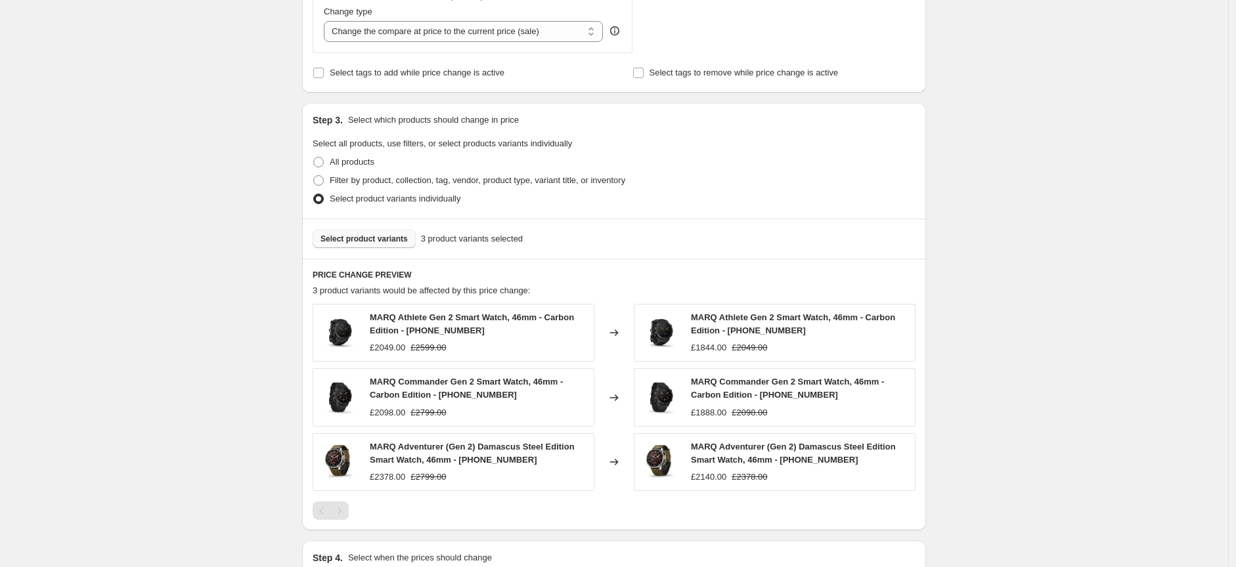
click at [398, 241] on span "Select product variants" at bounding box center [363, 239] width 87 height 11
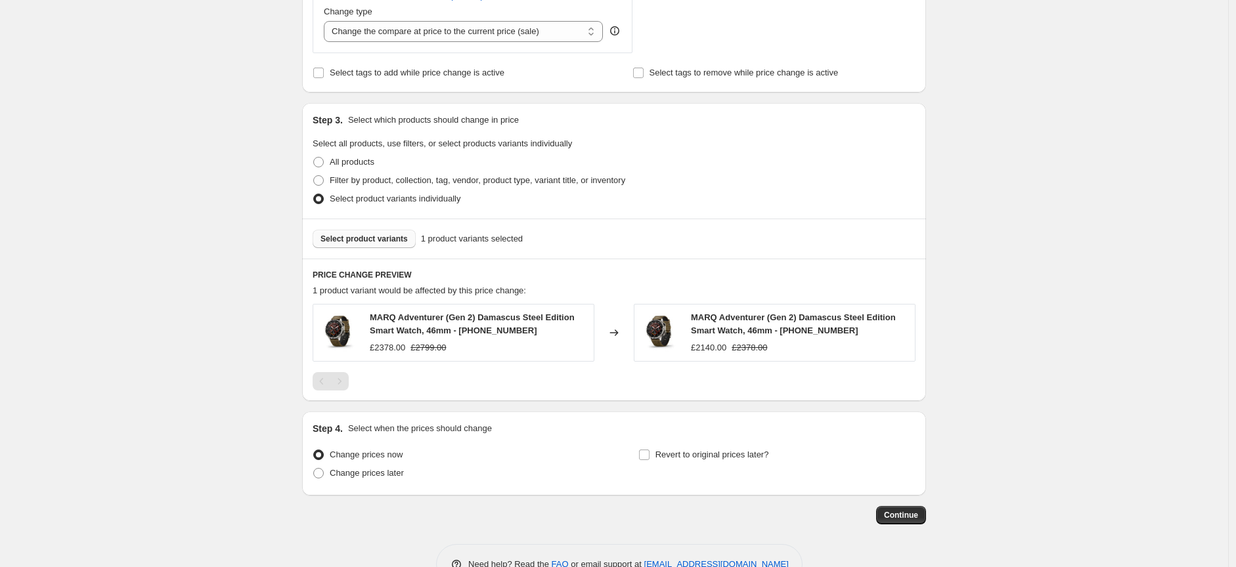
click at [394, 236] on span "Select product variants" at bounding box center [363, 239] width 87 height 11
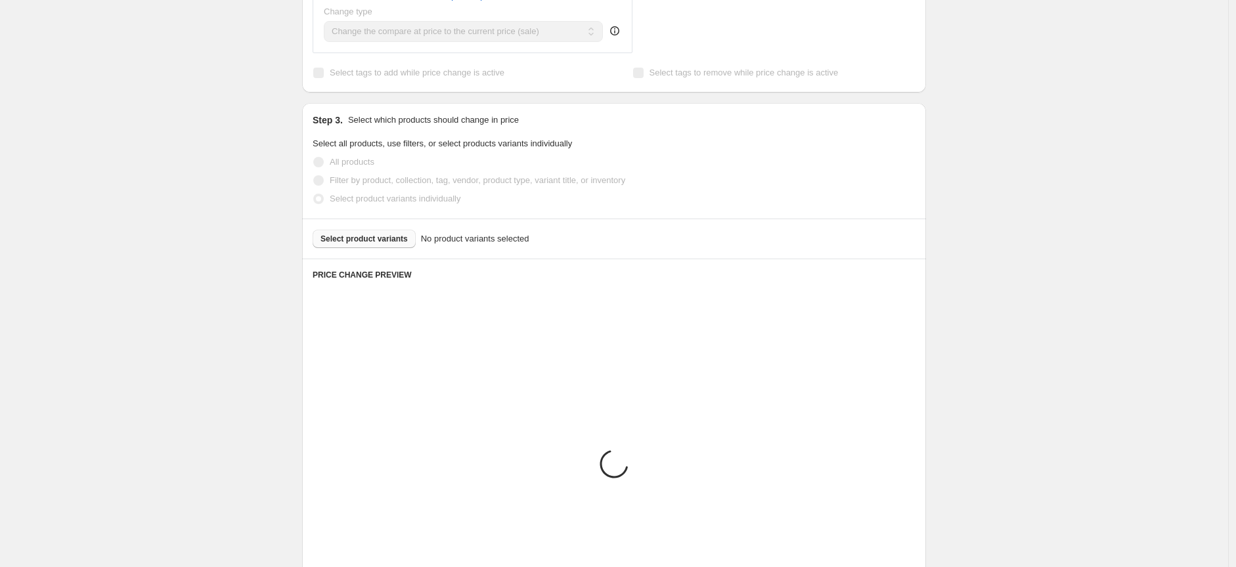
scroll to position [454, 0]
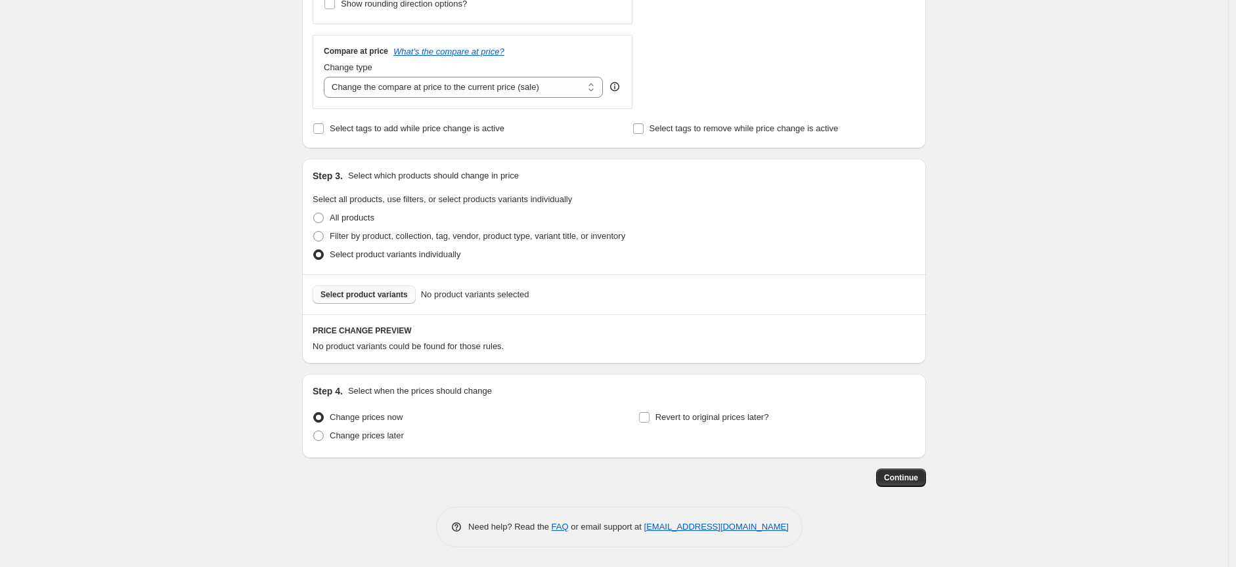
click at [397, 294] on span "Select product variants" at bounding box center [363, 295] width 87 height 11
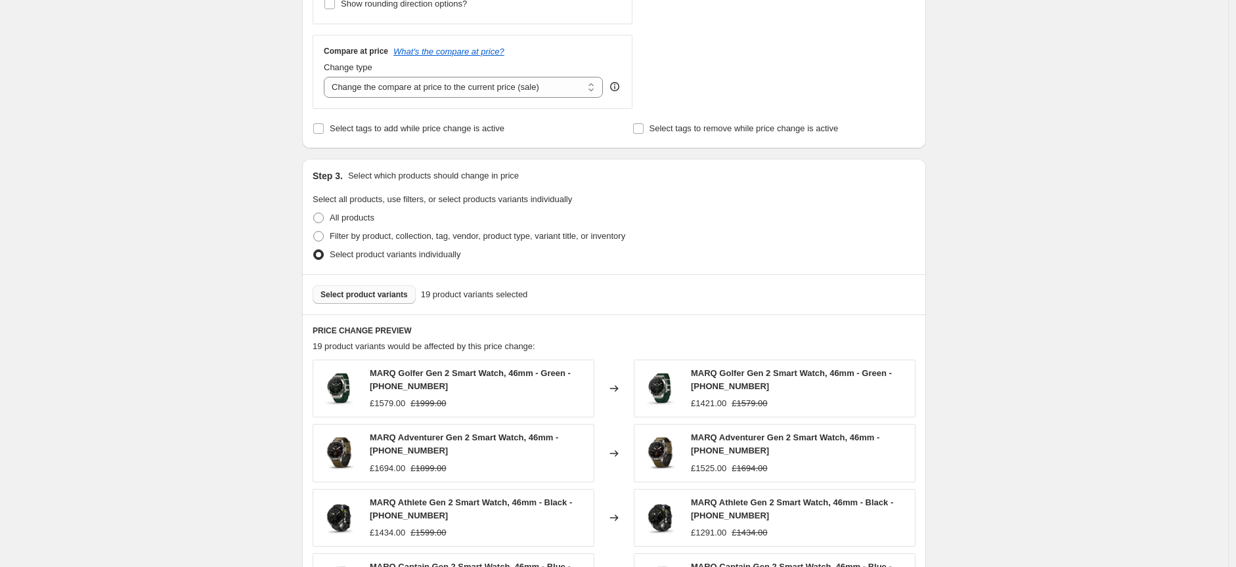
click at [1004, 192] on div "Create new price [MEDICAL_DATA]. This page is ready Create new price [MEDICAL_D…" at bounding box center [614, 232] width 1228 height 1373
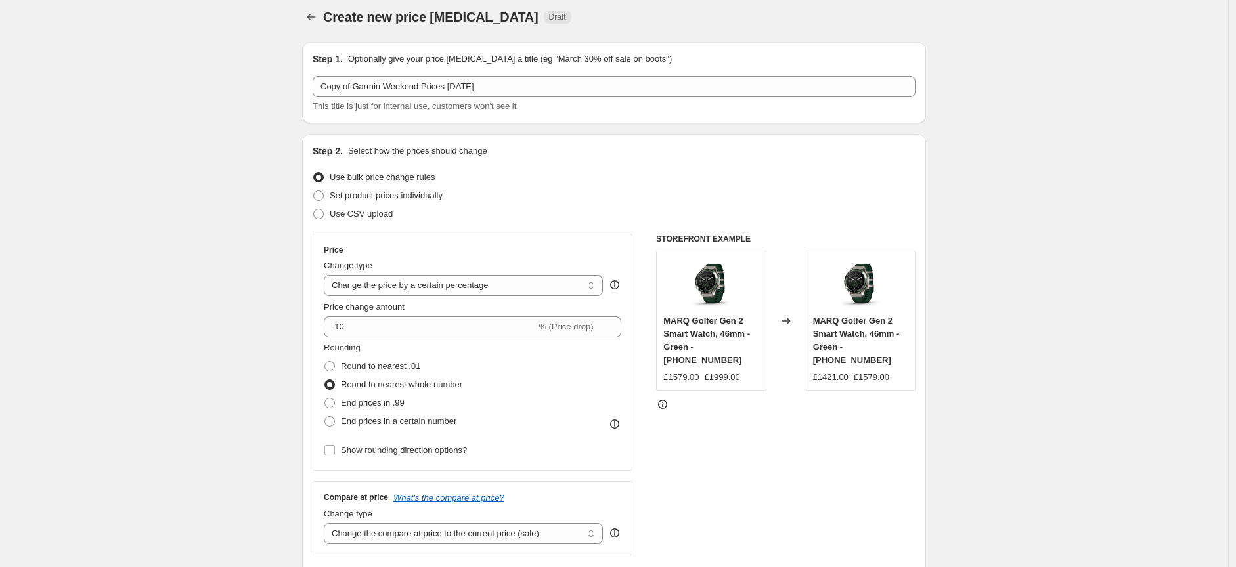
scroll to position [0, 0]
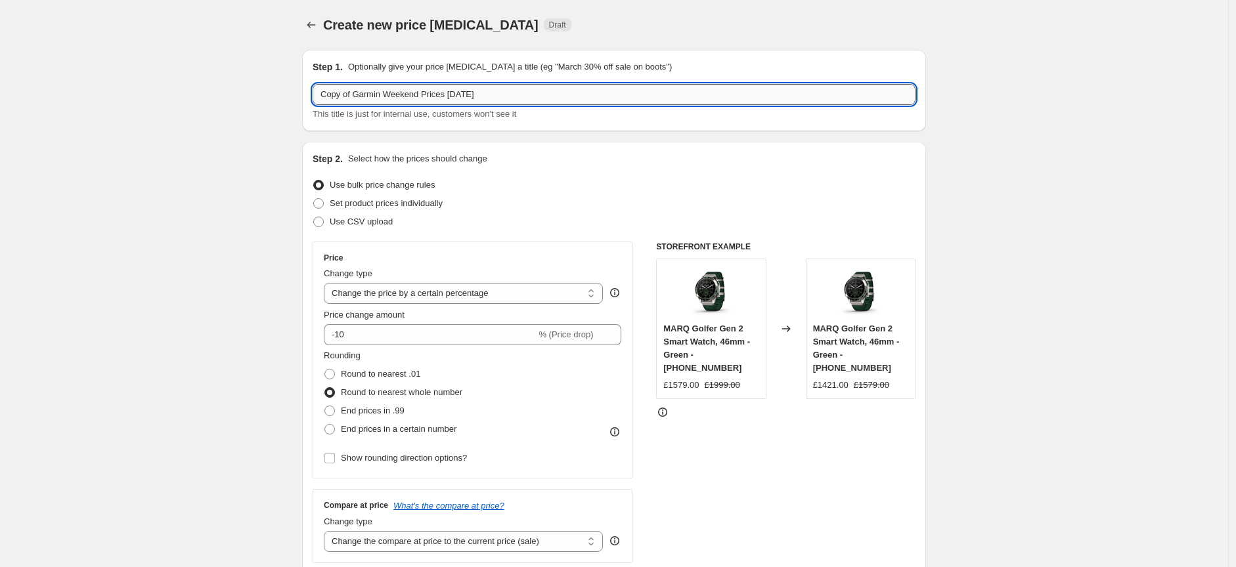
drag, startPoint x: 358, startPoint y: 96, endPoint x: 320, endPoint y: 96, distance: 37.4
click at [320, 96] on input "Copy of Garmin Weekend Prices [DATE]" at bounding box center [614, 94] width 603 height 21
type input "Garmin Weekend Prices [DATE]"
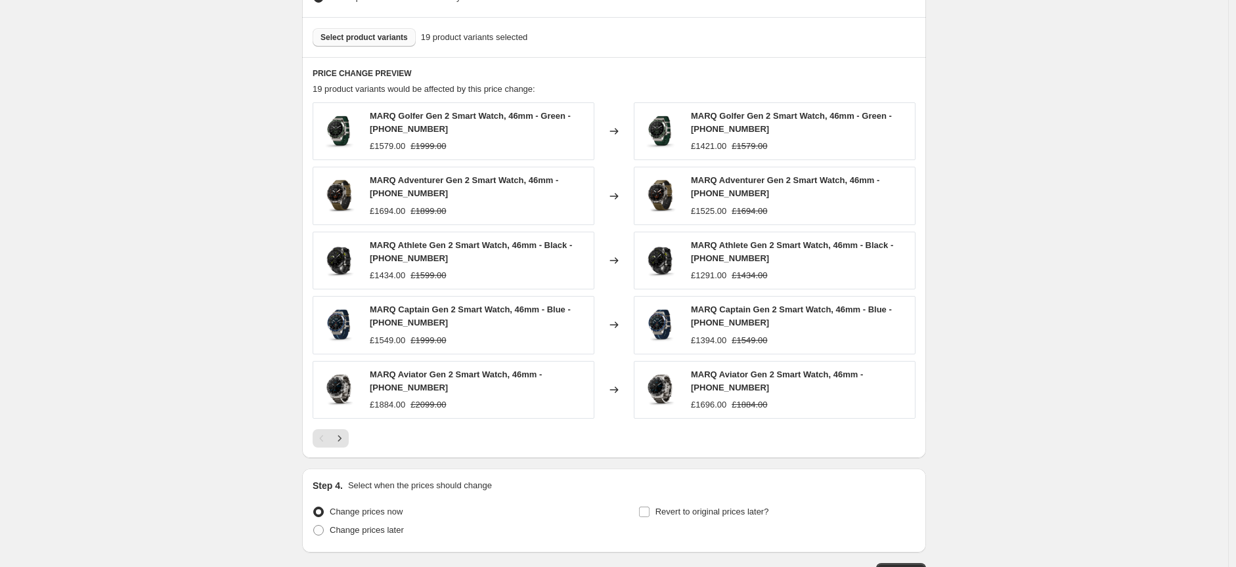
scroll to position [806, 0]
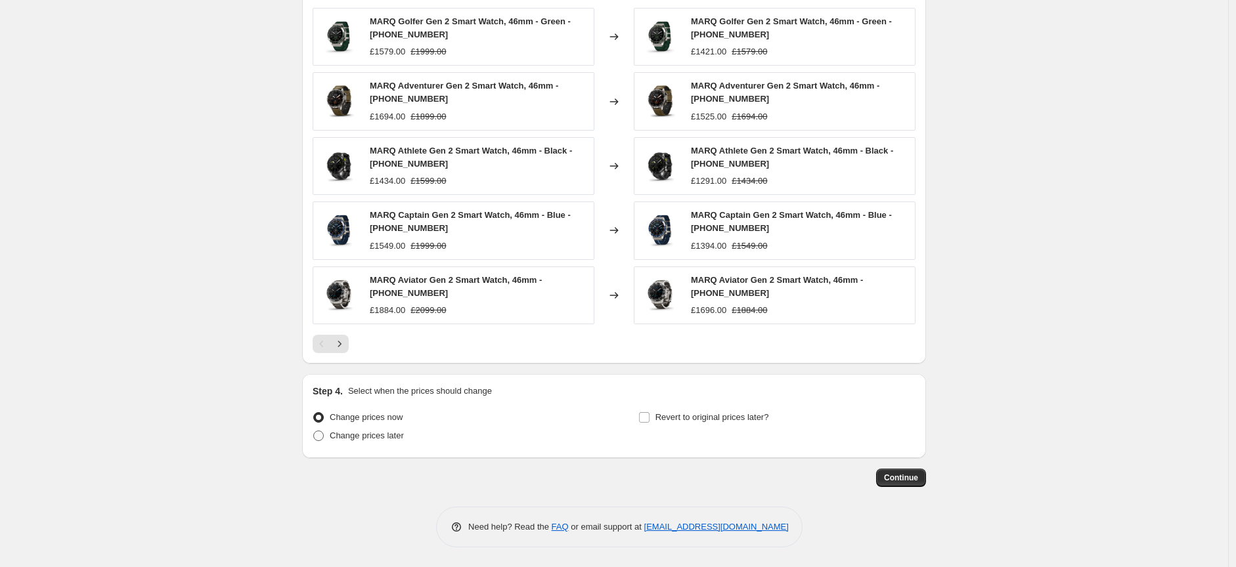
click at [324, 439] on span at bounding box center [318, 436] width 11 height 11
click at [314, 431] on input "Change prices later" at bounding box center [313, 431] width 1 height 1
radio input "true"
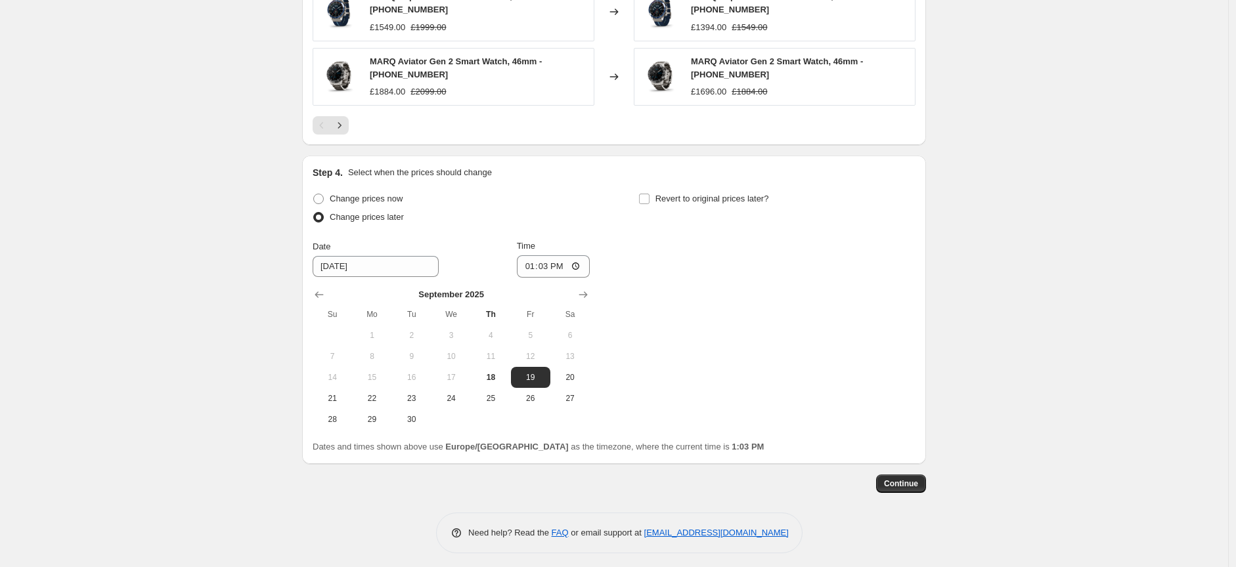
scroll to position [1026, 0]
click at [562, 272] on input "13:03" at bounding box center [554, 266] width 74 height 22
click at [582, 265] on input "13:03" at bounding box center [554, 266] width 74 height 22
type input "17:07"
click at [649, 193] on input "Revert to original prices later?" at bounding box center [644, 198] width 11 height 11
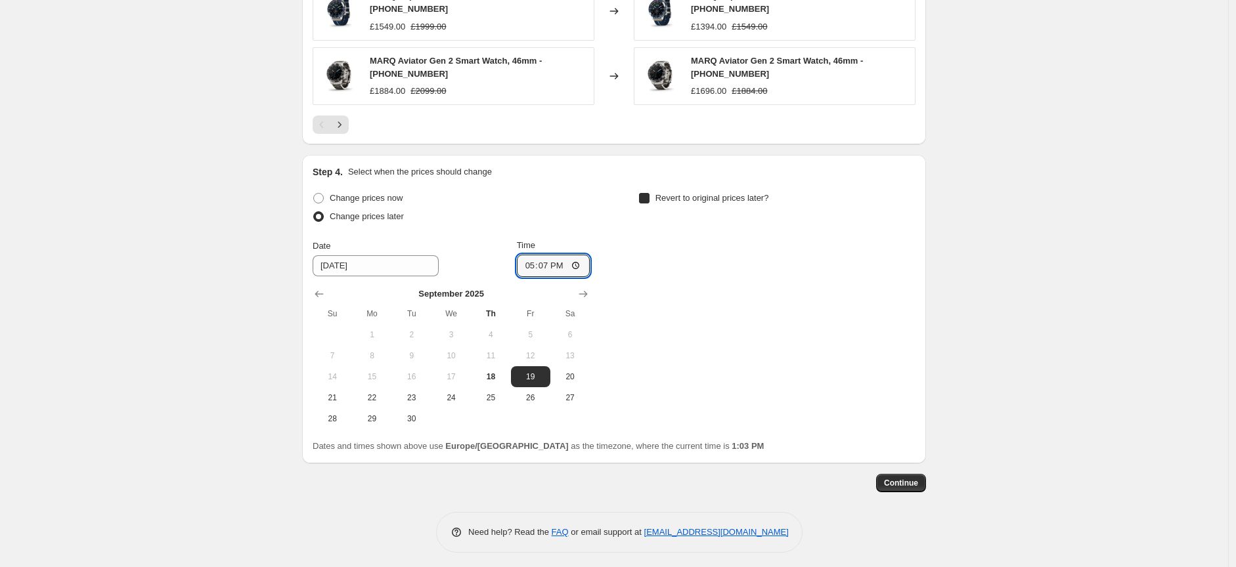
checkbox input "true"
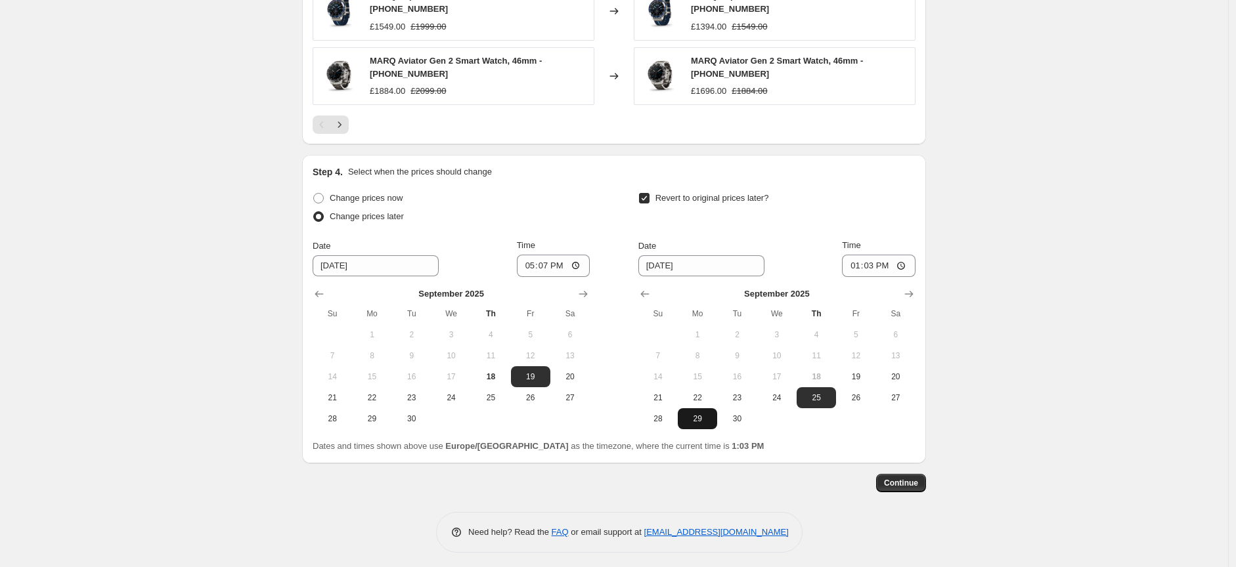
click at [693, 413] on button "29" at bounding box center [697, 418] width 39 height 21
click at [707, 399] on span "22" at bounding box center [697, 398] width 29 height 11
type input "[DATE]"
click at [902, 264] on input "13:03" at bounding box center [879, 266] width 74 height 22
type input "09:07"
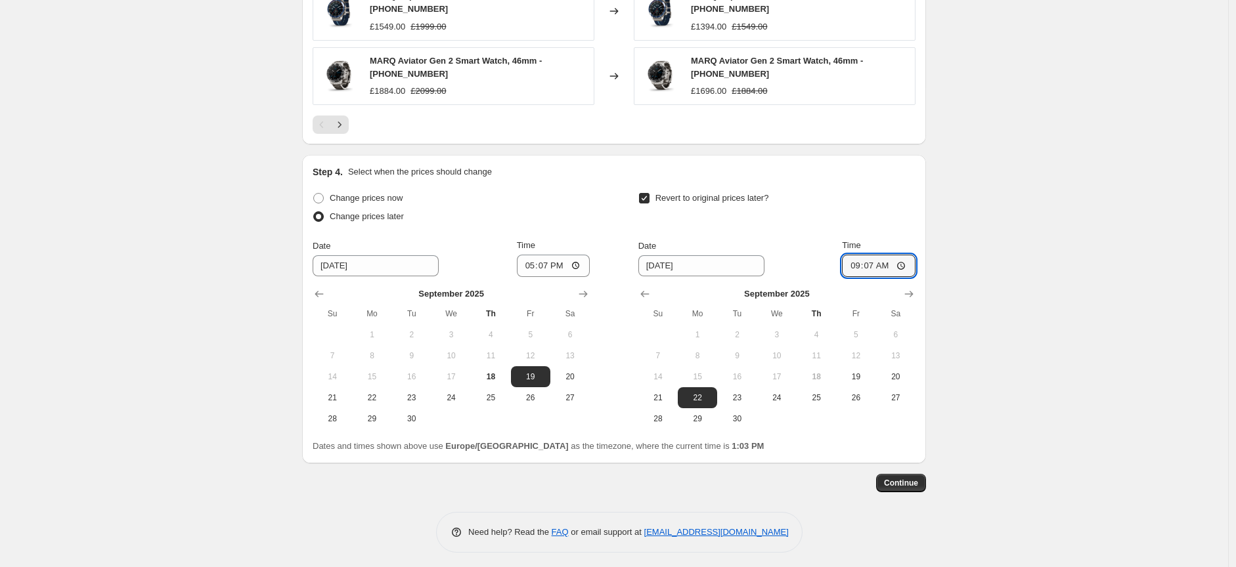
click at [907, 482] on span "Continue" at bounding box center [901, 483] width 34 height 11
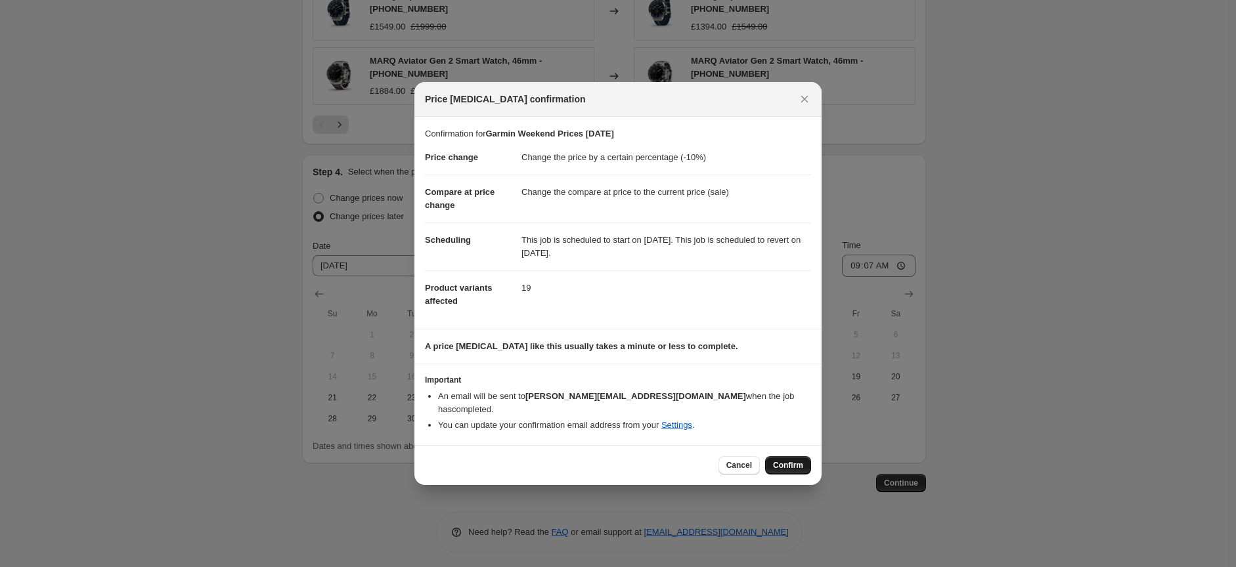
click at [788, 463] on span "Confirm" at bounding box center [788, 465] width 30 height 11
